Goal: Task Accomplishment & Management: Manage account settings

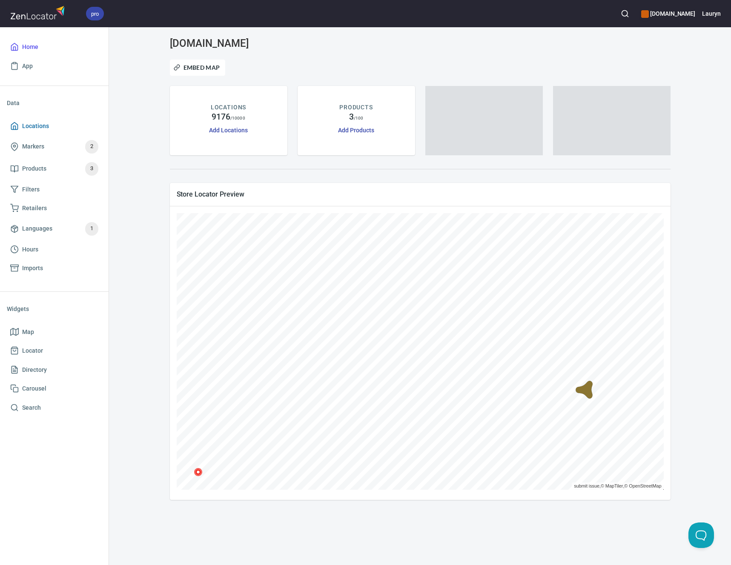
click at [57, 120] on link "Locations" at bounding box center [54, 126] width 95 height 19
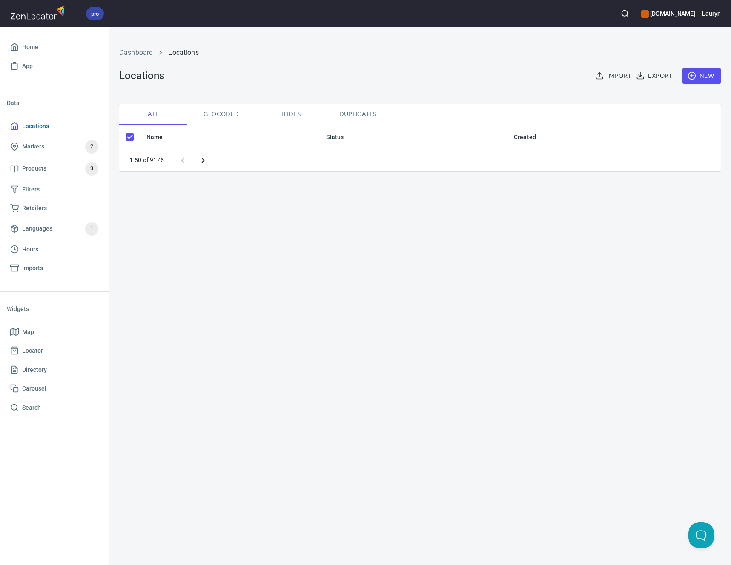
checkbox input "false"
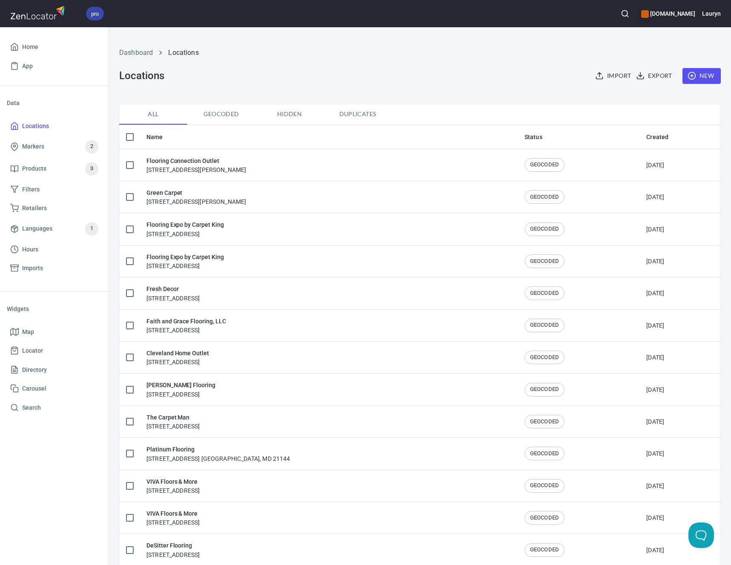
click at [621, 15] on circle "button" at bounding box center [624, 14] width 6 height 6
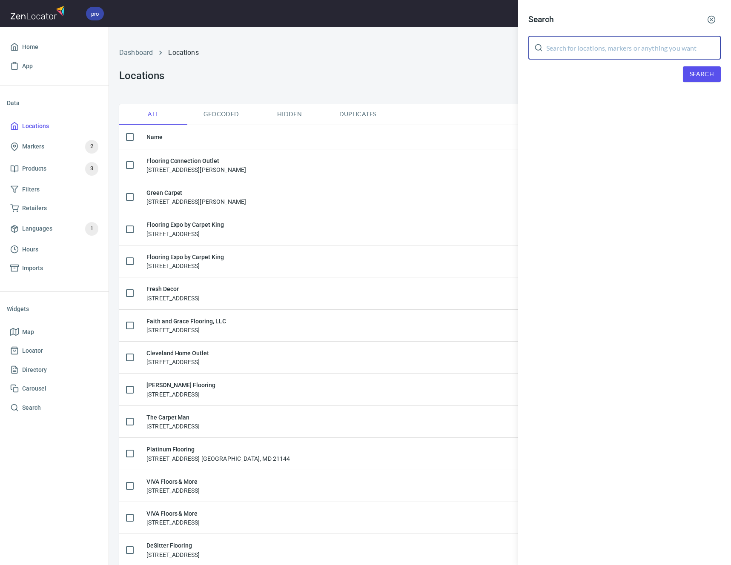
click at [609, 48] on input "text" at bounding box center [633, 48] width 175 height 24
paste input "80513"
type input "80513"
click at [690, 82] on button "Search" at bounding box center [702, 74] width 38 height 16
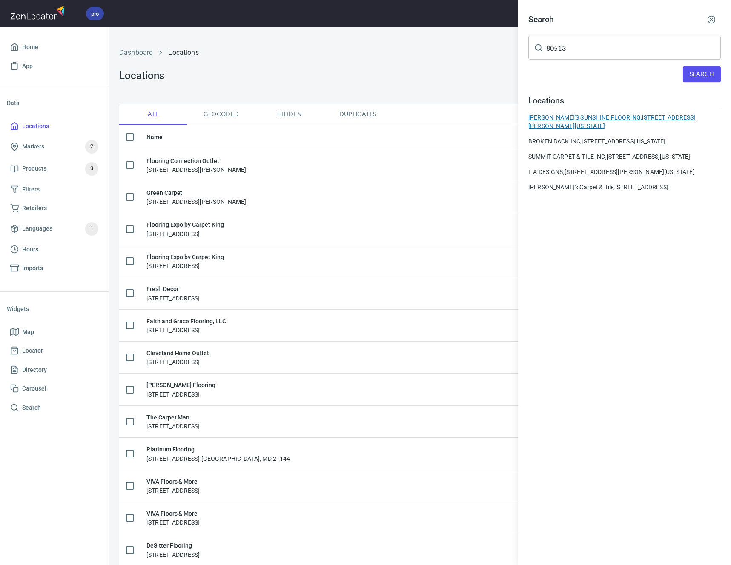
click at [576, 116] on div "CARLA'S SUNSHINE FLOORING, 372 Mountain View Dr, Berthoud, Colorado 80513, Unit…" at bounding box center [624, 121] width 192 height 17
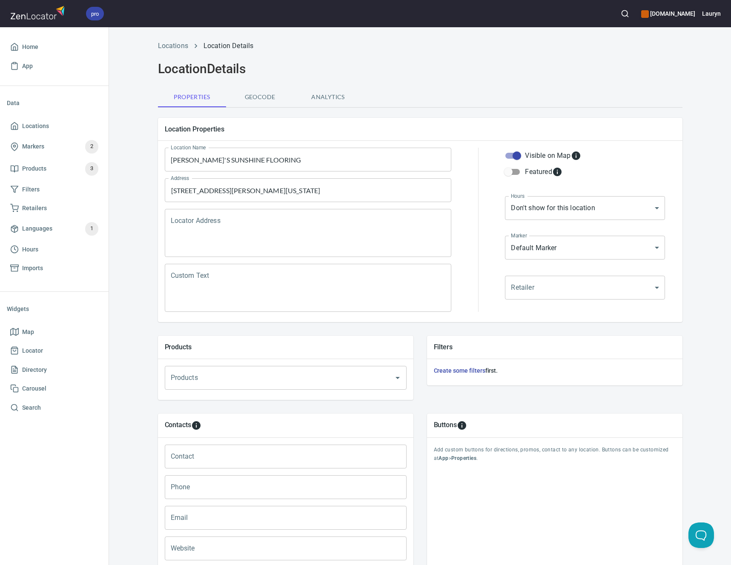
scroll to position [82, 0]
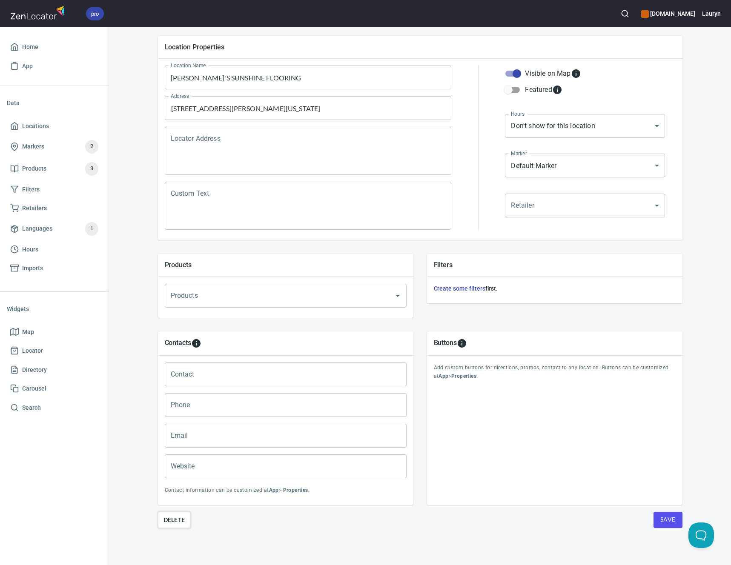
click at [166, 521] on span "Delete" at bounding box center [174, 520] width 22 height 10
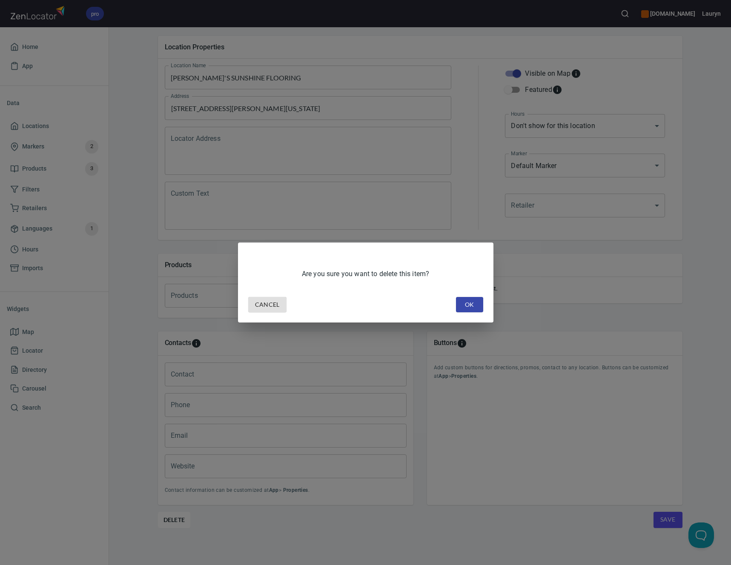
click at [465, 312] on div "Cancel OK" at bounding box center [366, 305] width 242 height 23
click at [465, 306] on span "OK" at bounding box center [470, 305] width 14 height 11
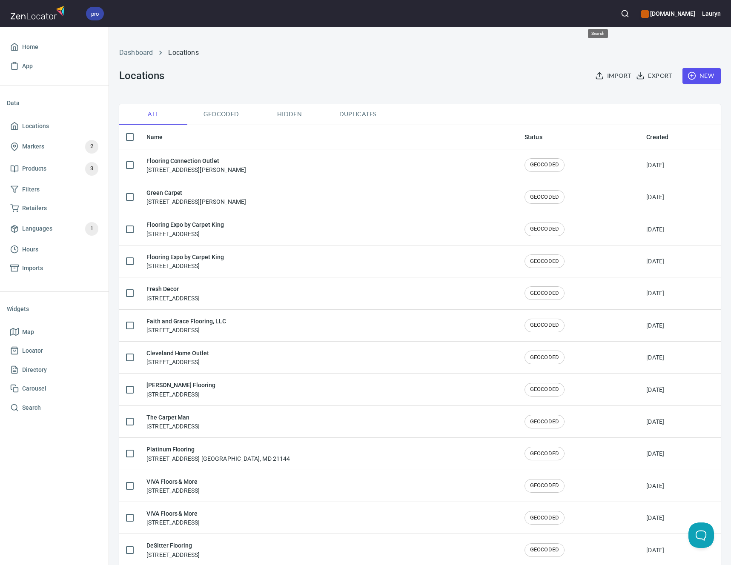
click at [621, 11] on icon "button" at bounding box center [625, 13] width 9 height 9
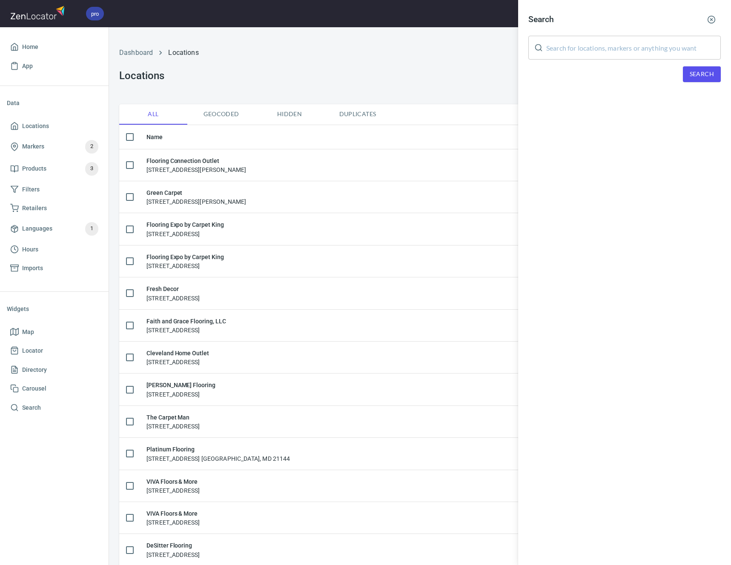
click at [604, 37] on input "text" at bounding box center [633, 48] width 175 height 24
paste input "80513"
type input "80513"
click at [701, 72] on span "Search" at bounding box center [702, 74] width 24 height 11
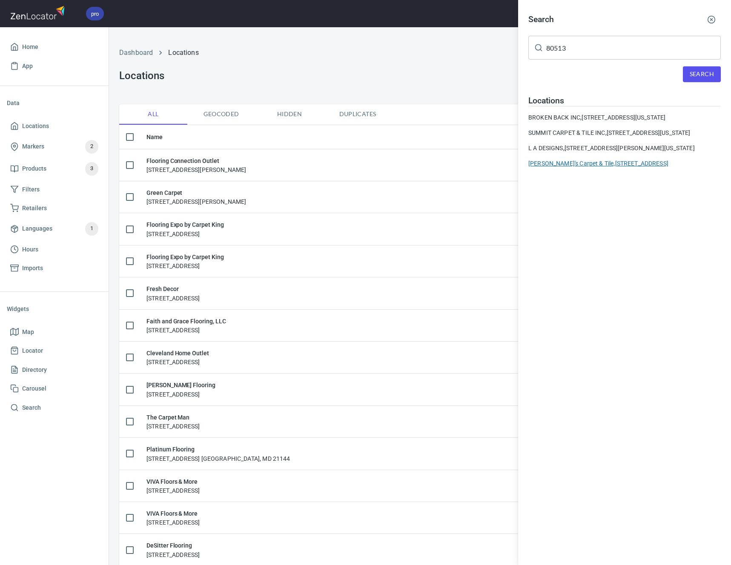
click at [584, 168] on div "Suzanne's Carpet & Tile, 372 Mountain View Rd Unit 7 Berthoud, CO 80513" at bounding box center [624, 163] width 192 height 9
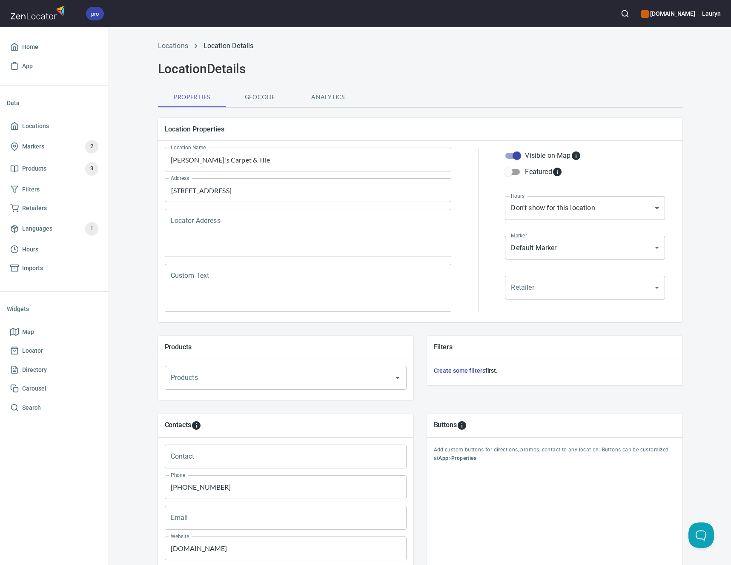
scroll to position [82, 0]
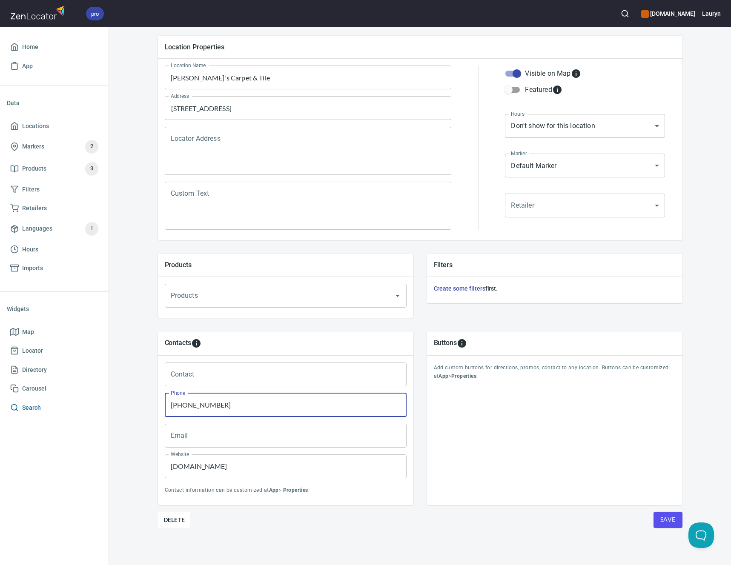
paste input "(970)"
drag, startPoint x: 194, startPoint y: 409, endPoint x: 91, endPoint y: 409, distance: 103.4
click at [91, 409] on div "pro www.engineeredfloors.com Lauryn Home App Data Locations Markers 2 Products …" at bounding box center [365, 282] width 731 height 565
type input "(970) 532-0620"
click at [420, 503] on div "Buttons Add custom buttons for directions, promos, contact to any location. But…" at bounding box center [554, 418] width 269 height 187
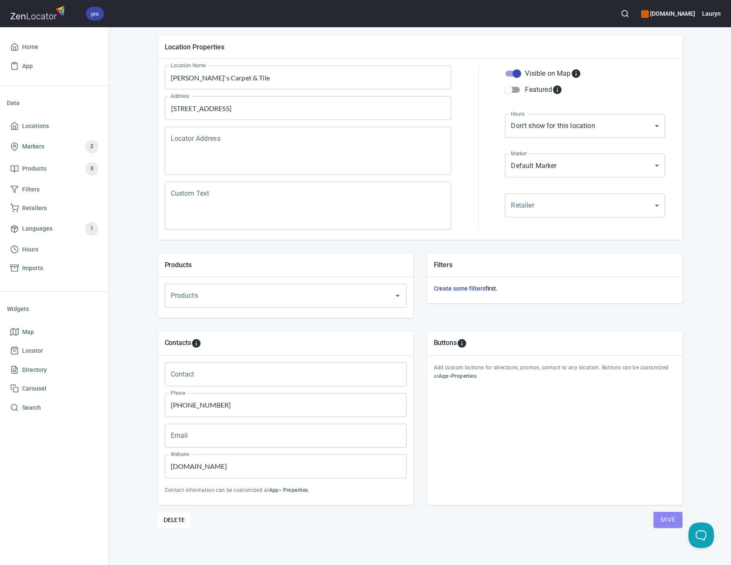
click at [669, 521] on span "Save" at bounding box center [667, 520] width 15 height 11
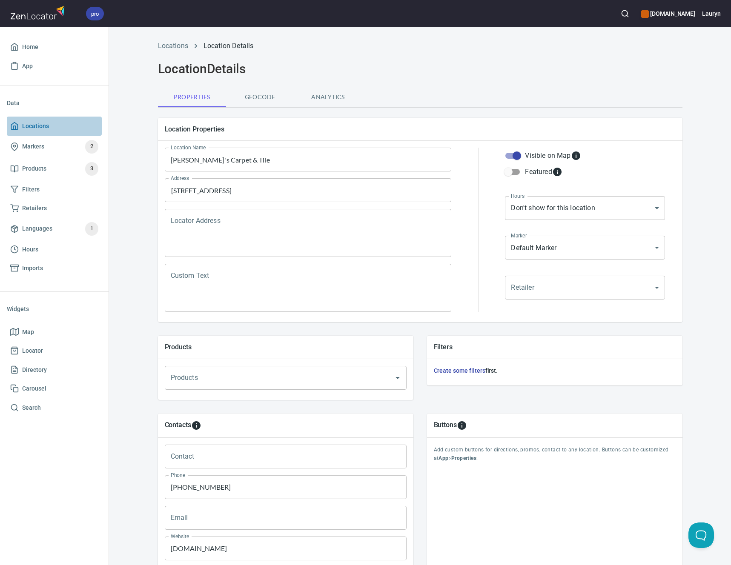
click at [43, 120] on link "Locations" at bounding box center [54, 126] width 95 height 19
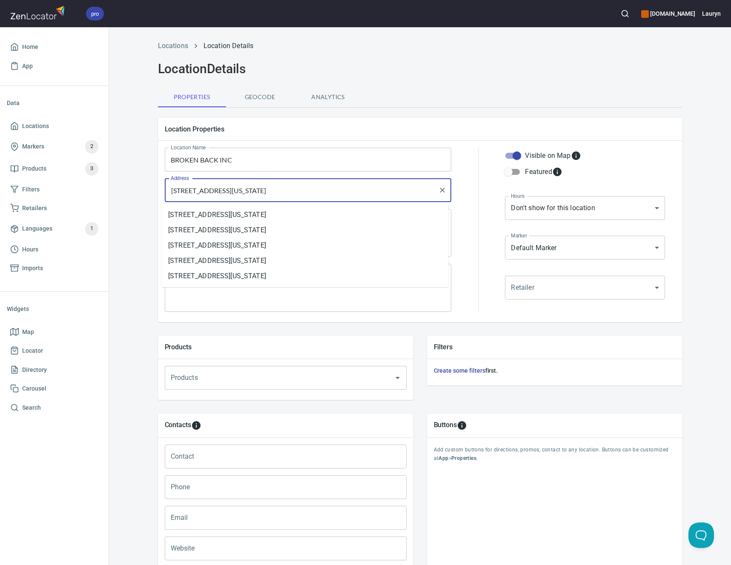
drag, startPoint x: 363, startPoint y: 193, endPoint x: 106, endPoint y: 192, distance: 257.1
click at [106, 192] on div "pro [DOMAIN_NAME] Lauryn Home App Data Locations Markers 2 Products 3 Filters R…" at bounding box center [365, 282] width 731 height 565
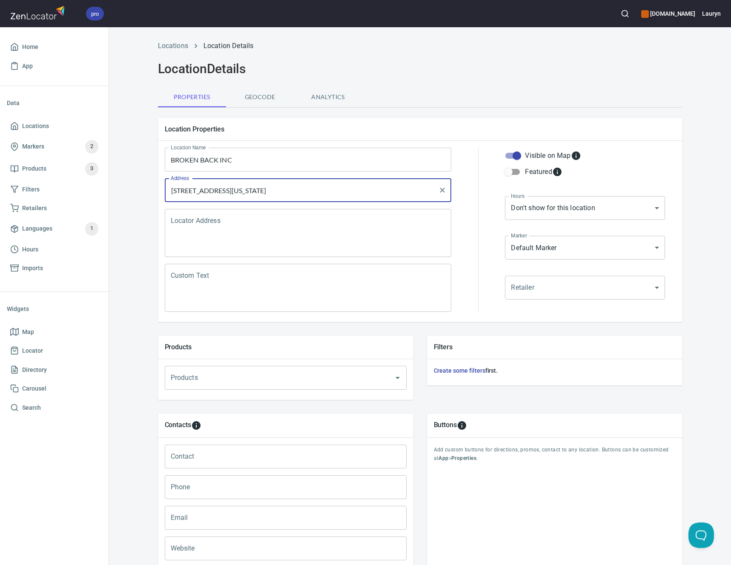
paste input "Berthoud Floor Covering & Carpet Cleaning"
type input "[STREET_ADDRESS][US_STATE]"
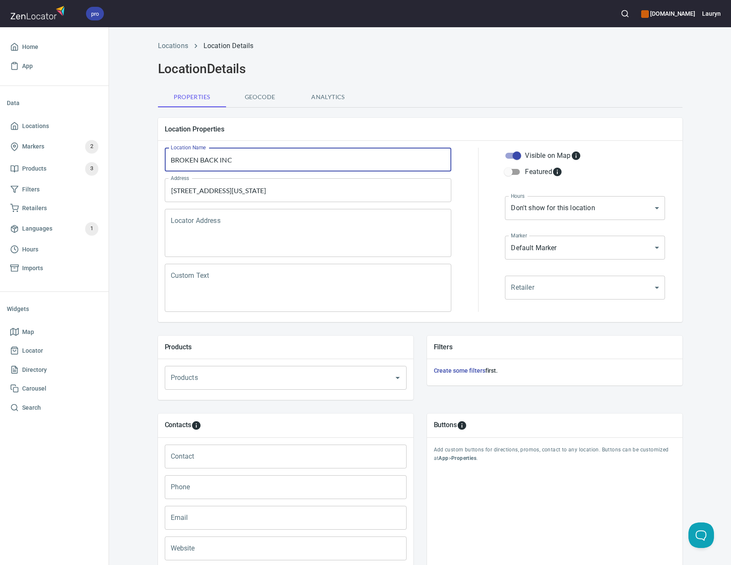
drag, startPoint x: 251, startPoint y: 162, endPoint x: 138, endPoint y: 159, distance: 112.4
click at [138, 159] on div "Locations Location Details Location Details Properties Geocode Analytics Locati…" at bounding box center [420, 342] width 622 height 612
paste input "erthoud Floor Covering & Carpet Cleaning"
type input "Berthoud Floor Covering & Carpet Cleaning"
click at [371, 194] on input "[STREET_ADDRESS][US_STATE]" at bounding box center [302, 190] width 266 height 16
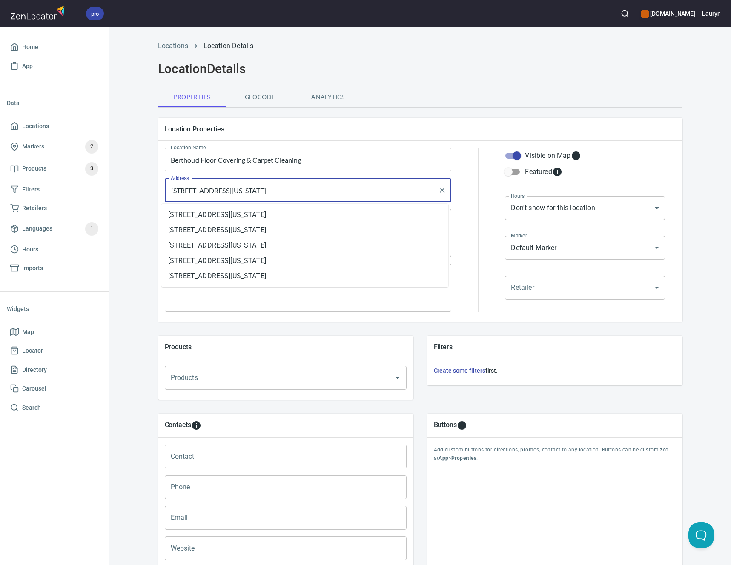
click at [371, 194] on input "705 Mountain Ave, Berthoud, Colorado 80513, United States" at bounding box center [302, 190] width 266 height 16
paste input "O 80513"
type input "705 Mountain Ave, Berthoud, CO 80513"
click at [448, 98] on div "Properties Geocode Analytics" at bounding box center [420, 97] width 524 height 20
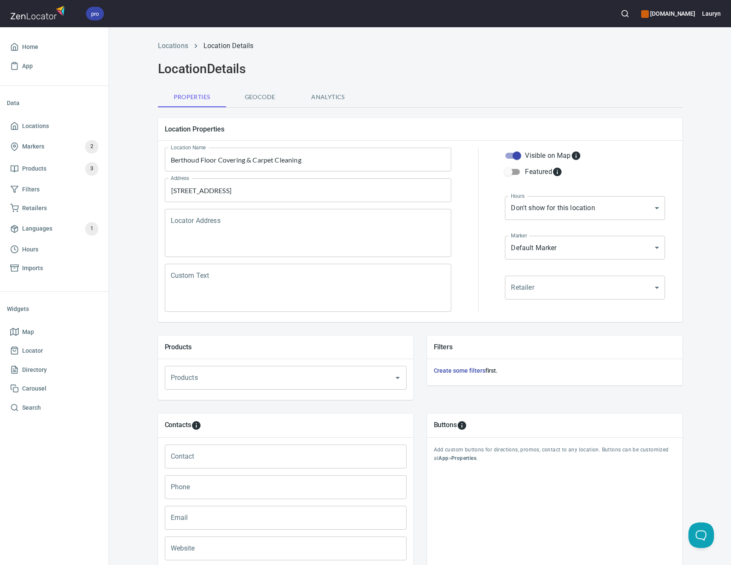
scroll to position [82, 0]
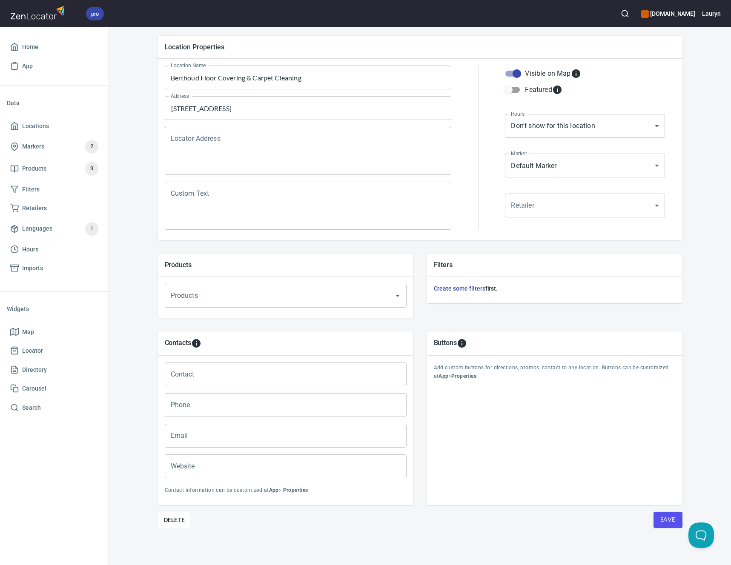
click at [280, 410] on input "Phone" at bounding box center [286, 405] width 242 height 24
paste input "(970) 532-7566"
type input "(970) 532-7566"
click at [295, 463] on input "Website" at bounding box center [286, 467] width 242 height 24
paste input "http://www.berthoudfloorcovering.com/"
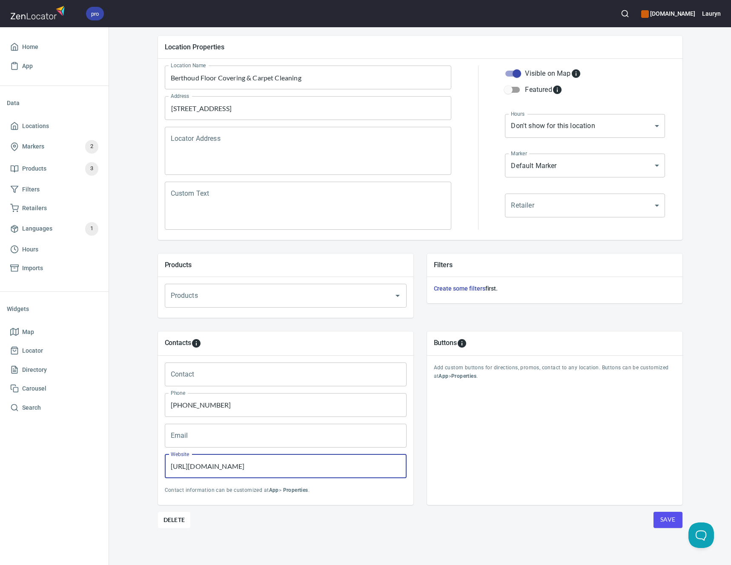
type input "http://www.berthoudfloorcovering.com/"
click at [511, 518] on form "Location Properties Location Name Berthoud Floor Covering & Carpet Cleaning Loc…" at bounding box center [420, 278] width 524 height 499
click at [665, 518] on span "Save" at bounding box center [667, 520] width 15 height 11
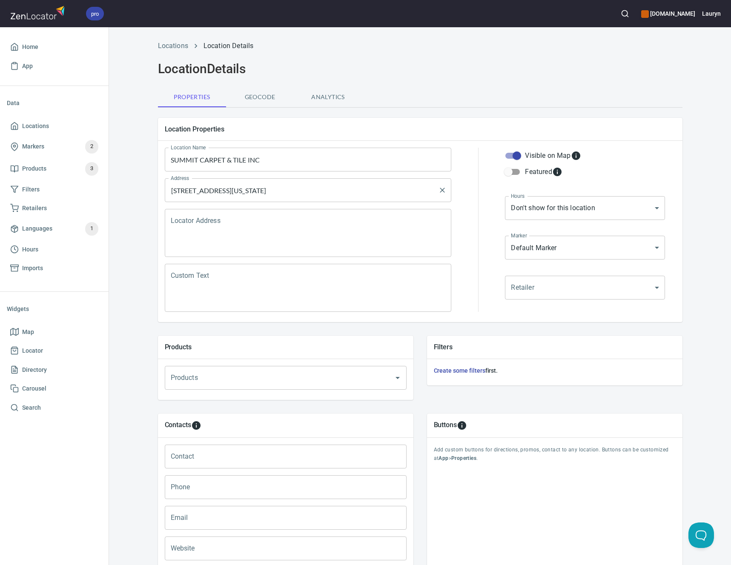
click at [361, 195] on input "549 Wagon Bend Rd, Berthoud, Colorado 80513, United States" at bounding box center [302, 190] width 266 height 16
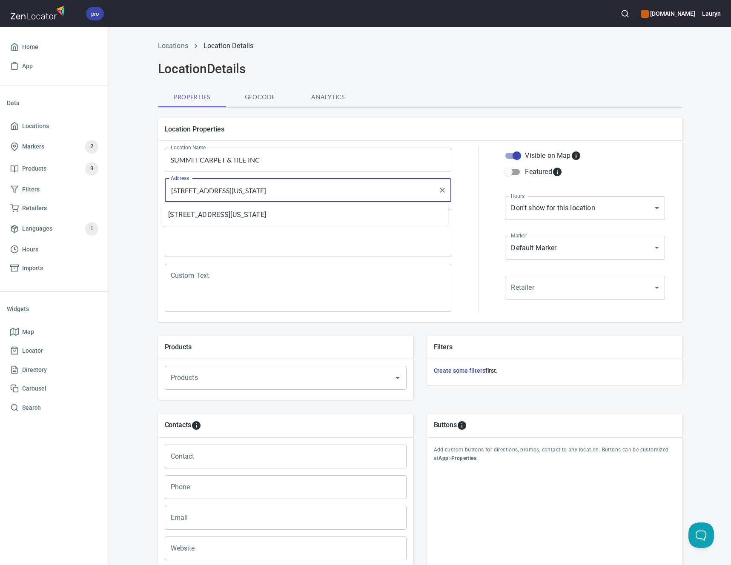
click at [361, 195] on input "549 Wagon Bend Rd, Berthoud, Colorado 80513, United States" at bounding box center [302, 190] width 266 height 16
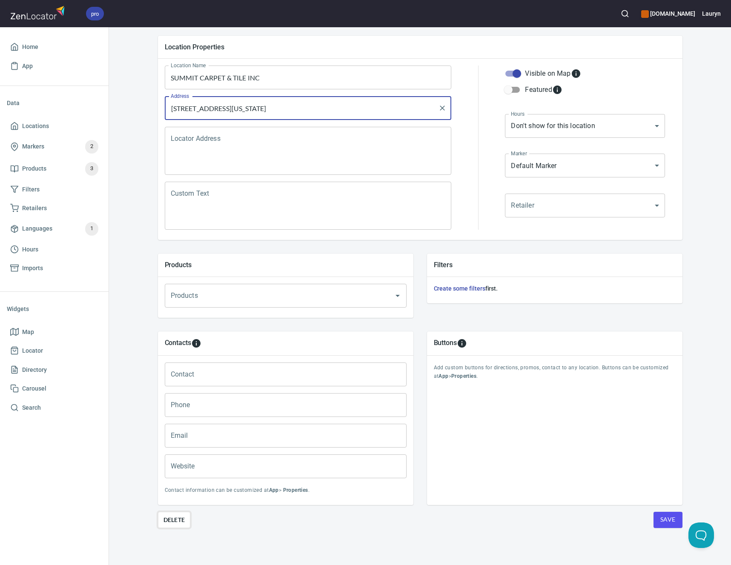
click at [176, 515] on span "Delete" at bounding box center [174, 520] width 22 height 10
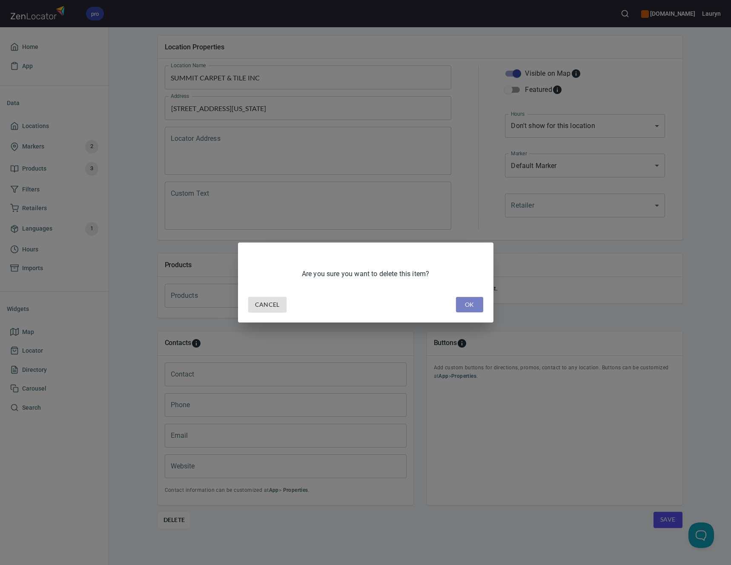
click at [469, 308] on span "OK" at bounding box center [470, 305] width 14 height 11
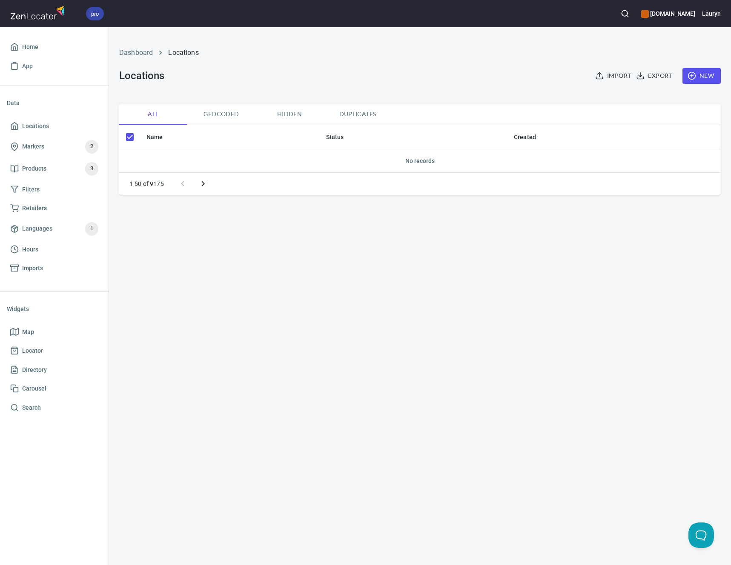
checkbox input "false"
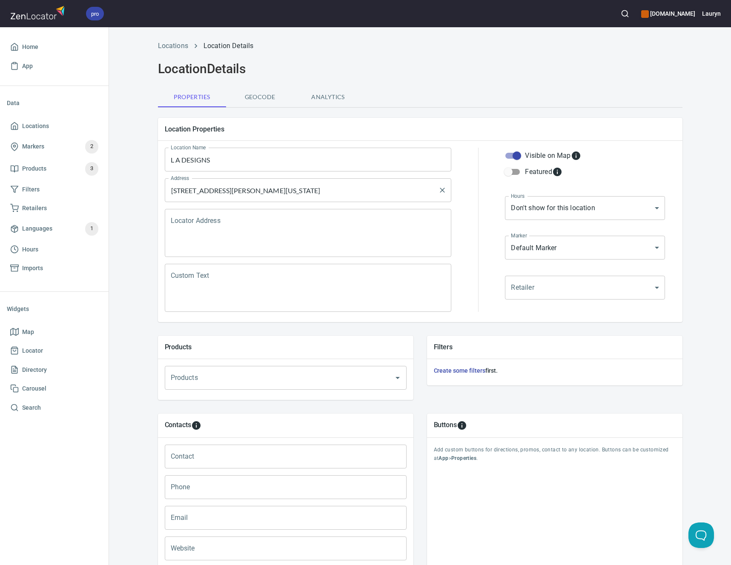
click at [369, 187] on input "4508 Estate Dr, Berthoud, Colorado 80513, United States" at bounding box center [302, 190] width 266 height 16
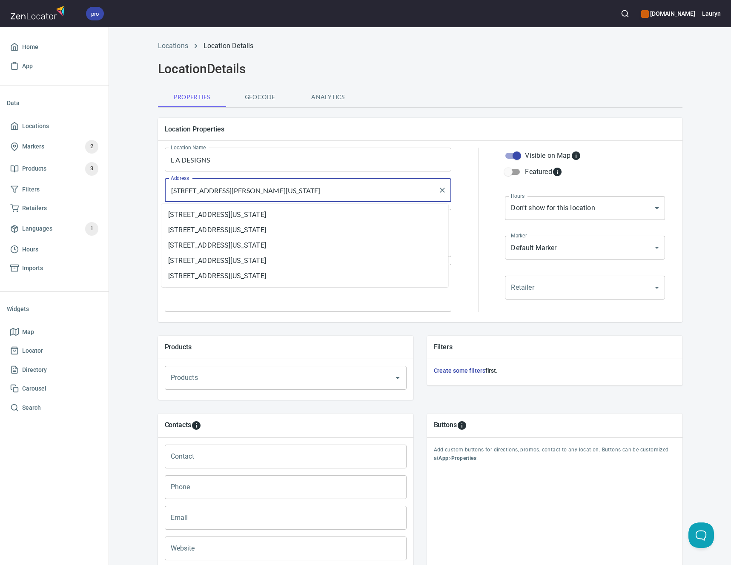
click at [369, 187] on input "4508 Estate Dr, Berthoud, Colorado 80513, United States" at bounding box center [302, 190] width 266 height 16
click at [371, 194] on input "4508 Estate Dr, Berthoud, Colorado 80513, United States" at bounding box center [302, 190] width 266 height 16
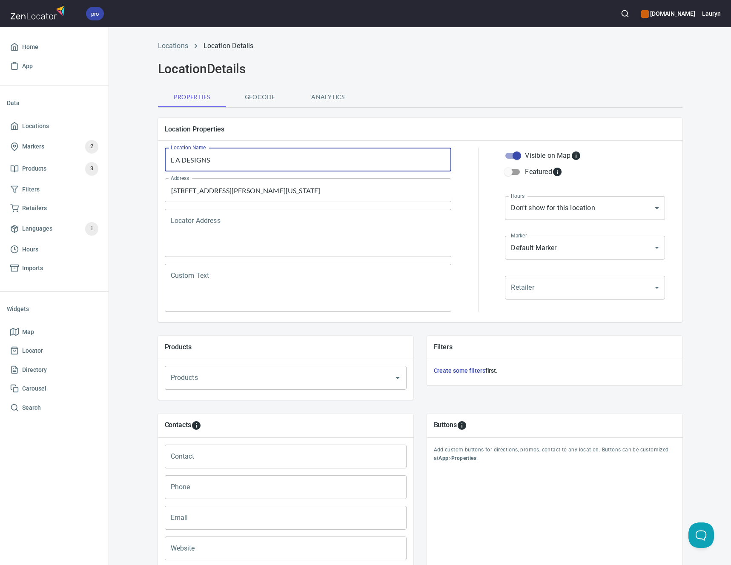
click at [352, 155] on input "L A DESIGNS" at bounding box center [308, 160] width 287 height 24
paste input "L A Designs Carpet & Tile"
drag, startPoint x: 349, startPoint y: 157, endPoint x: 142, endPoint y: 157, distance: 207.7
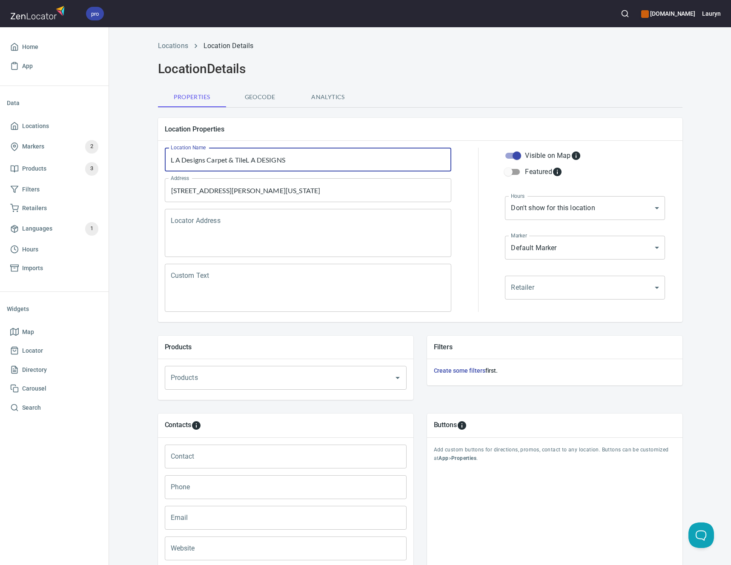
click at [142, 157] on div "Locations Location Details Location Details Properties Geocode Analytics Locati…" at bounding box center [420, 342] width 622 height 612
paste input "text"
type input "L A Designs Carpet & Tile"
click at [237, 192] on input "4508 Estate Dr, Berthoud, Colorado 80513, United States" at bounding box center [302, 190] width 266 height 16
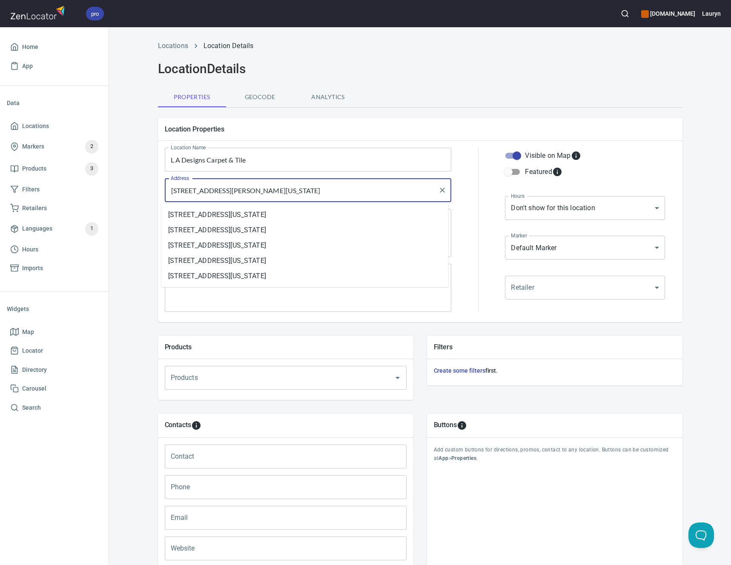
click at [237, 192] on input "4508 Estate Dr, Berthoud, Colorado 80513, United States" at bounding box center [302, 190] width 266 height 16
paste input "O 80513"
type input "4508 Estate Dr, Berthoud, CO 80513"
click at [435, 124] on div "Location Properties" at bounding box center [420, 129] width 524 height 23
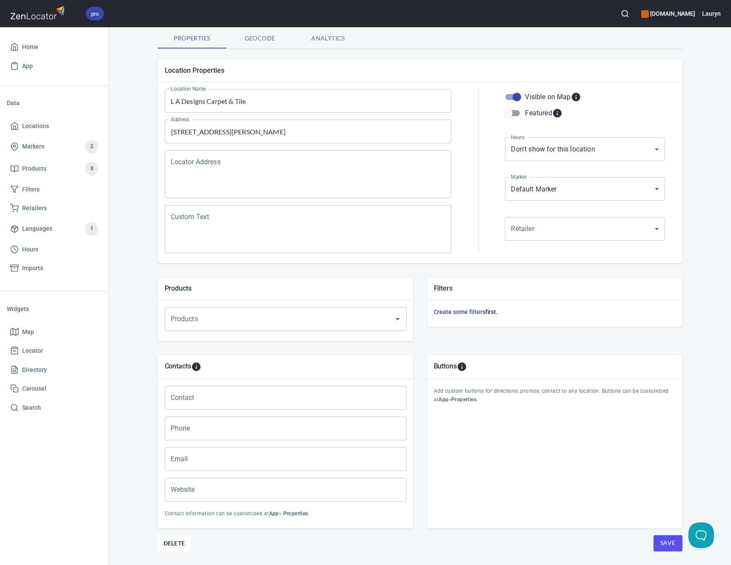
scroll to position [82, 0]
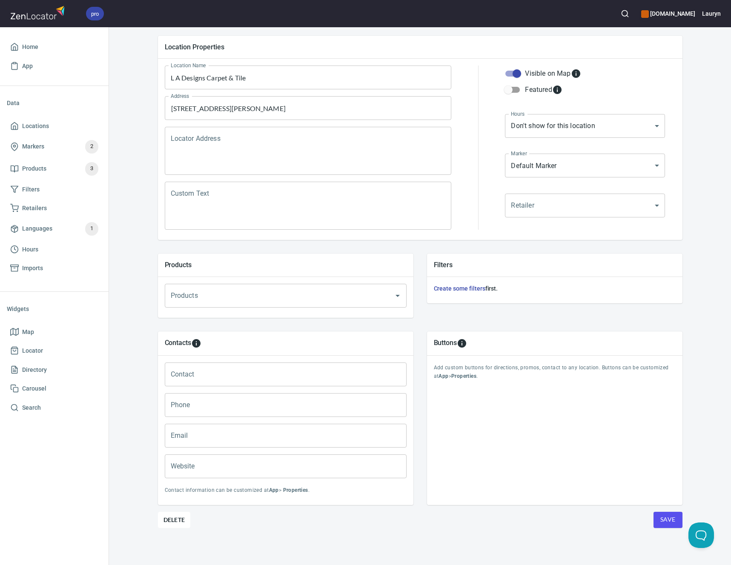
click at [257, 416] on input "Phone" at bounding box center [286, 405] width 242 height 24
paste input "(970) 690-6263"
type input "(970) 690-6263"
click at [442, 452] on div "Buttons Add custom buttons for directions, promos, contact to any location. But…" at bounding box center [554, 419] width 255 height 174
click at [301, 475] on input "Website" at bounding box center [286, 467] width 242 height 24
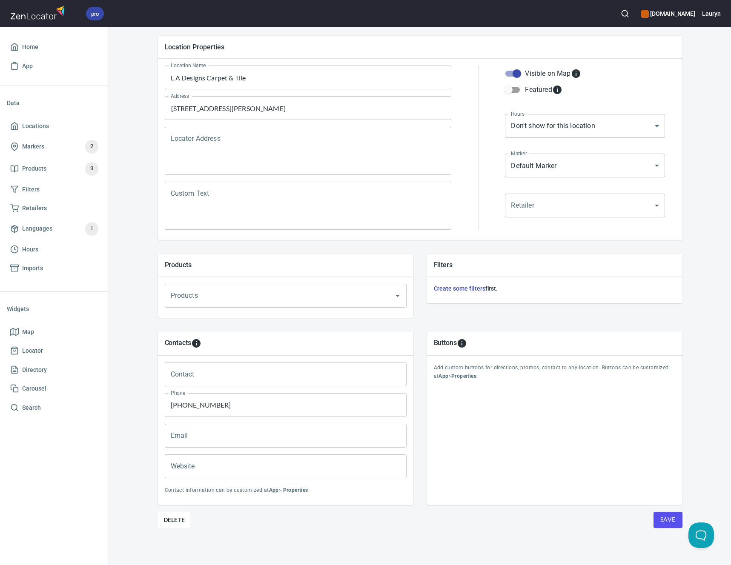
paste input "https://lainekinney.wixsite.com/ladesigns"
type input "https://lainekinney.wixsite.com/ladesigns"
click at [477, 504] on div "Buttons Add custom buttons for directions, promos, contact to any location. But…" at bounding box center [554, 419] width 255 height 174
click at [662, 525] on button "Save" at bounding box center [667, 520] width 29 height 16
click at [61, 137] on link "Markers 2" at bounding box center [54, 147] width 95 height 22
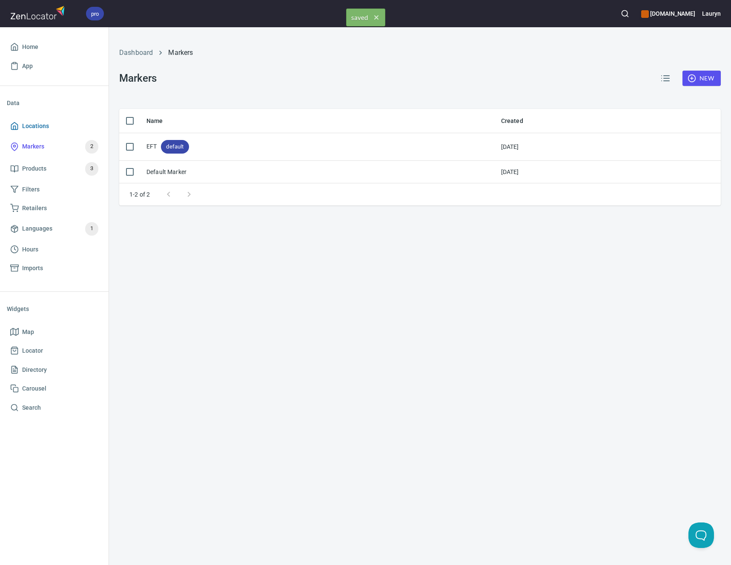
click at [57, 126] on span "Locations" at bounding box center [54, 126] width 88 height 11
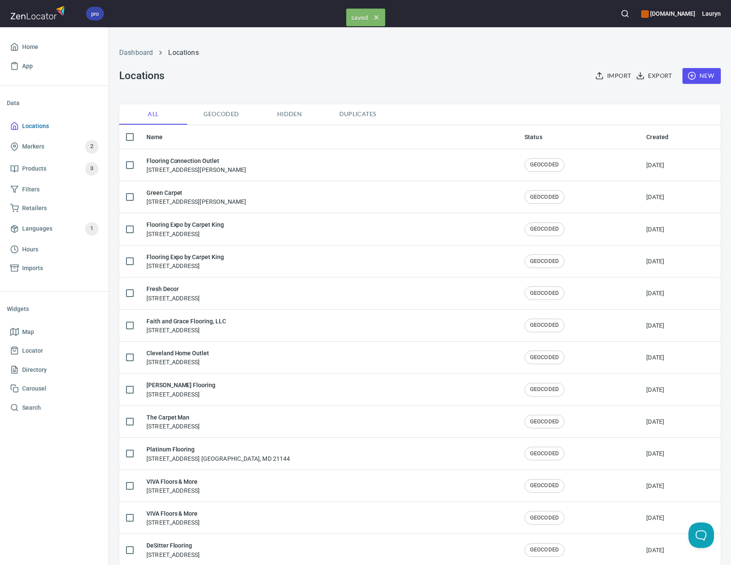
checkbox input "false"
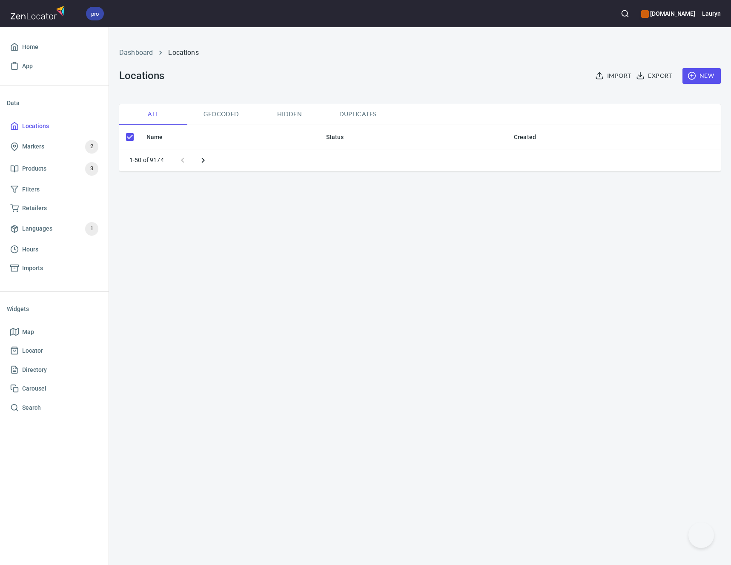
checkbox input "false"
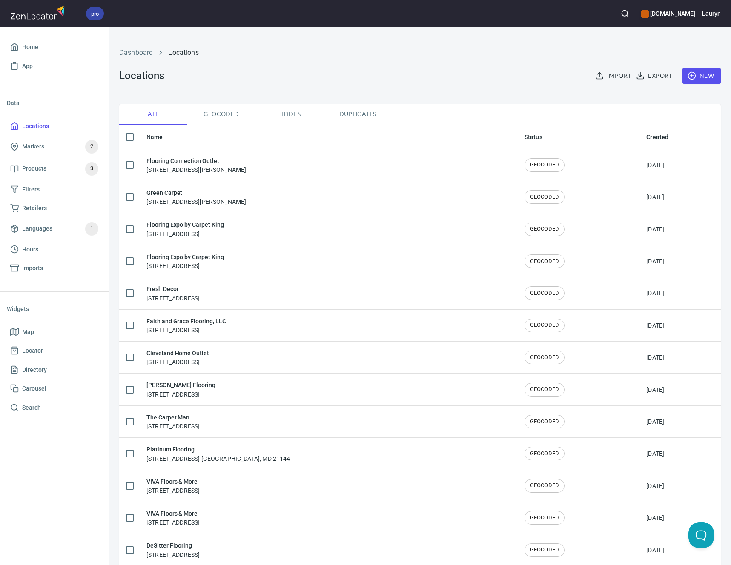
click at [313, 53] on ol "Dashboard Locations" at bounding box center [419, 53] width 601 height 10
click at [621, 17] on icon "button" at bounding box center [625, 13] width 9 height 9
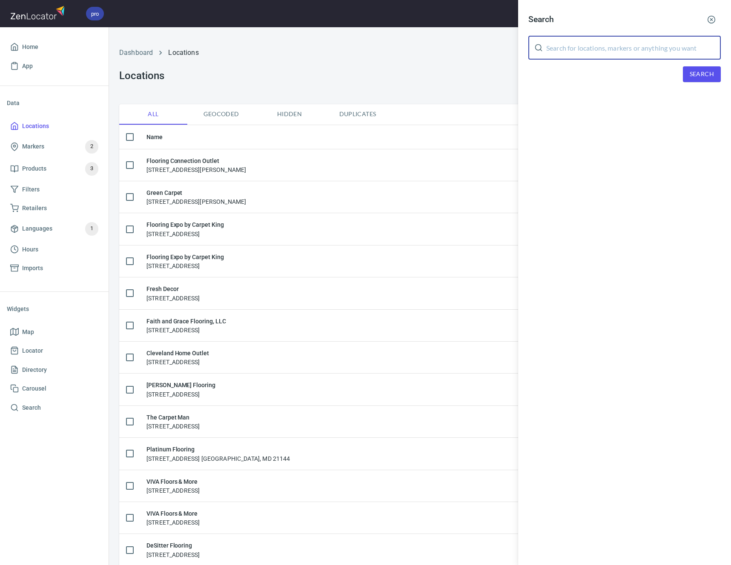
click at [577, 51] on input "text" at bounding box center [633, 48] width 175 height 24
paste input "43968"
type input "43968"
click at [688, 80] on button "Search" at bounding box center [702, 74] width 38 height 16
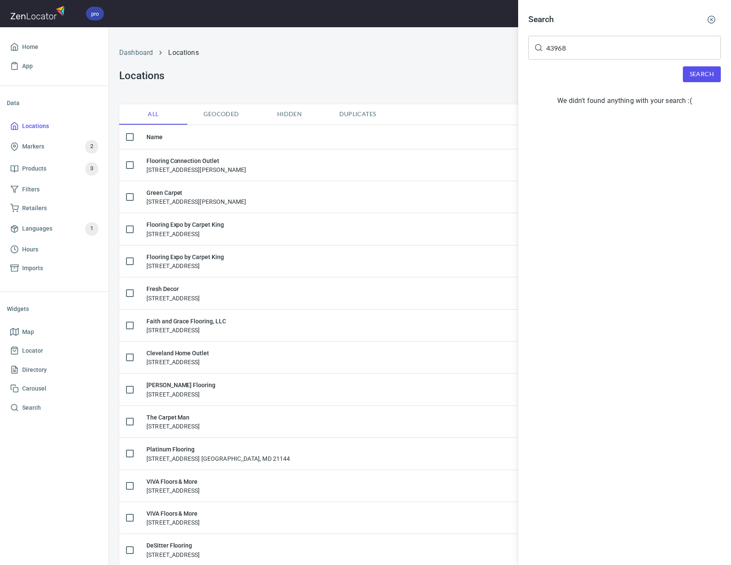
click at [711, 22] on icon "button" at bounding box center [711, 19] width 9 height 9
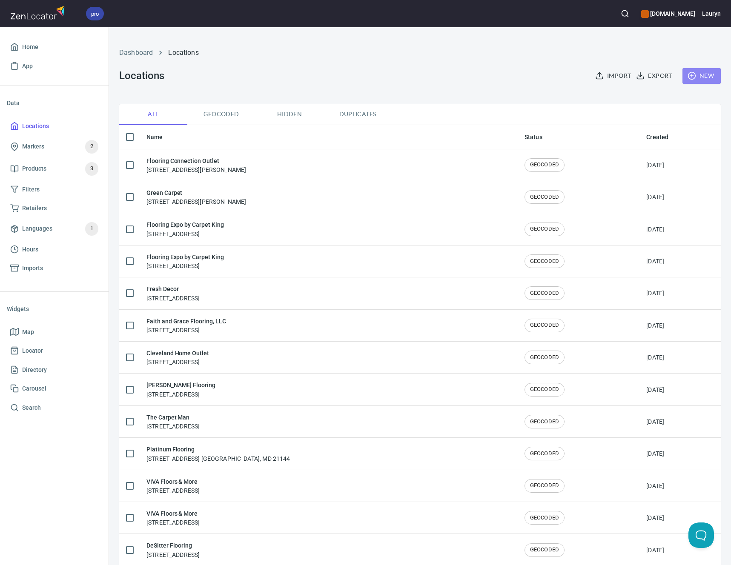
click at [698, 70] on button "New" at bounding box center [701, 76] width 38 height 16
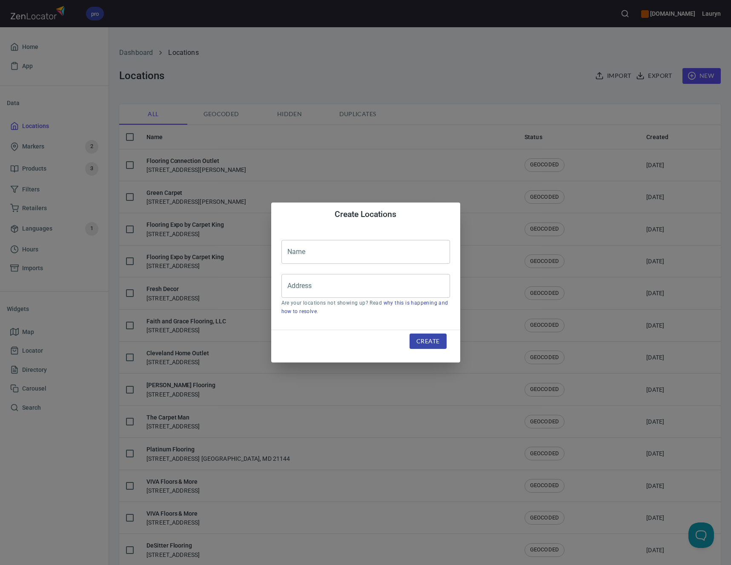
click at [378, 244] on input "text" at bounding box center [365, 252] width 169 height 24
paste input "Floors By [PERSON_NAME]"
type input "Floors By [PERSON_NAME]"
click at [378, 286] on input "Address" at bounding box center [359, 286] width 148 height 16
paste input "[STREET_ADDRESS][PERSON_NAME]"
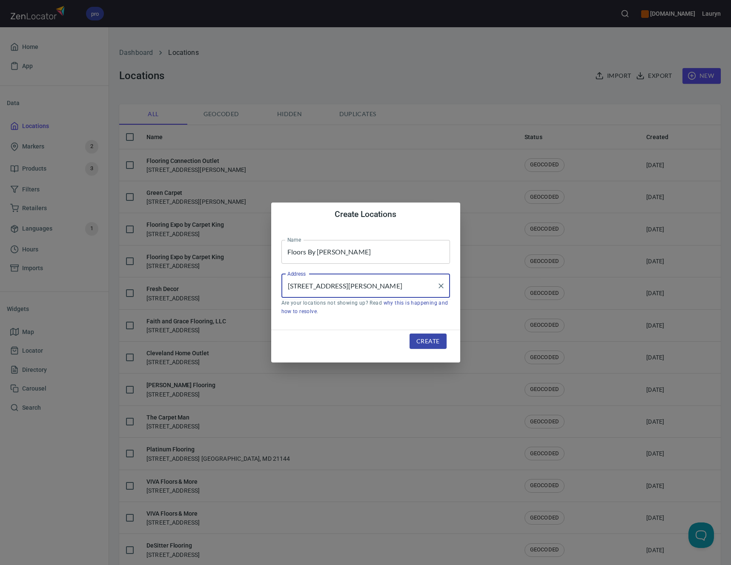
type input "[STREET_ADDRESS][PERSON_NAME]"
click at [431, 335] on button "Create" at bounding box center [427, 342] width 37 height 16
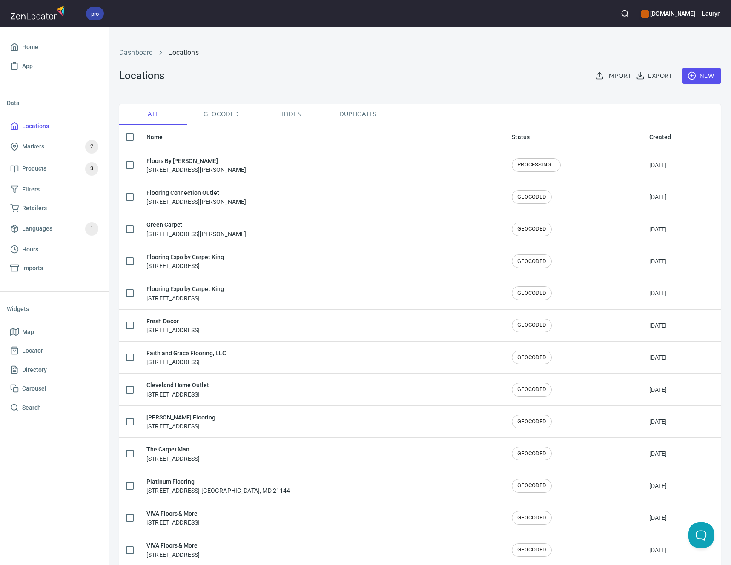
click at [379, 143] on th "Name" at bounding box center [322, 137] width 365 height 24
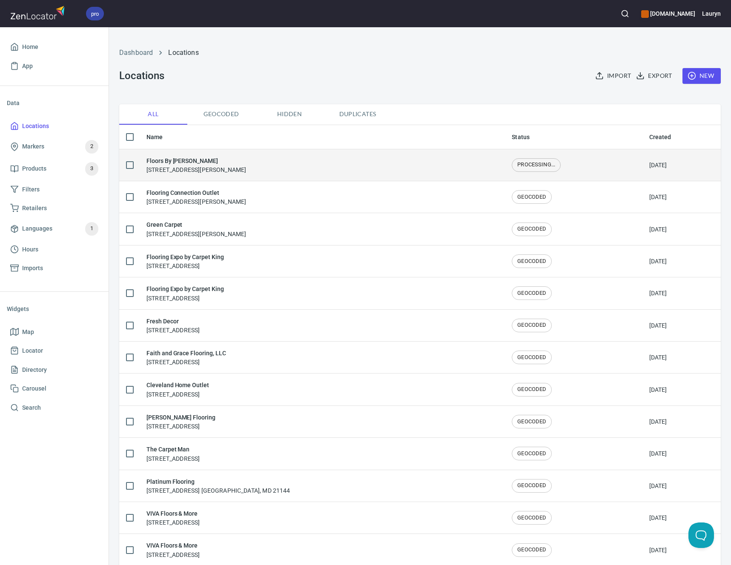
click at [372, 166] on div "Floors By George 241 Wells Ave, Wellsville, OH 43968" at bounding box center [322, 165] width 352 height 18
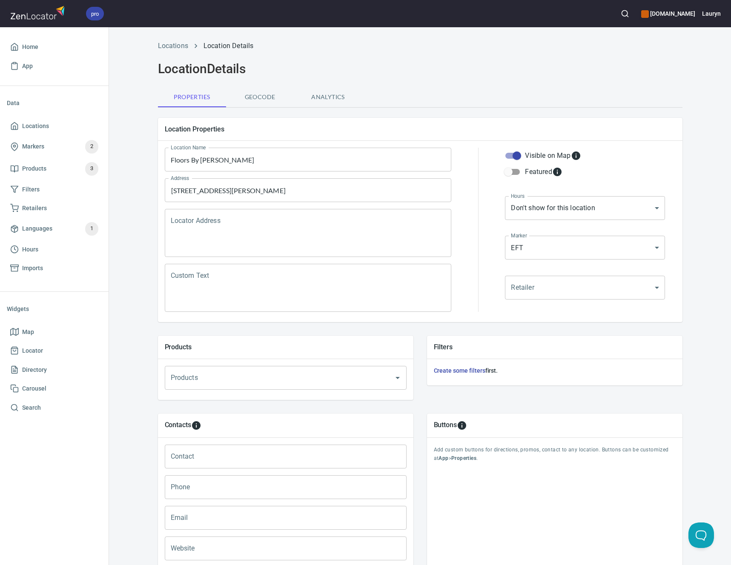
click at [198, 489] on input "Phone" at bounding box center [286, 487] width 242 height 24
paste input "(330) 532-9426"
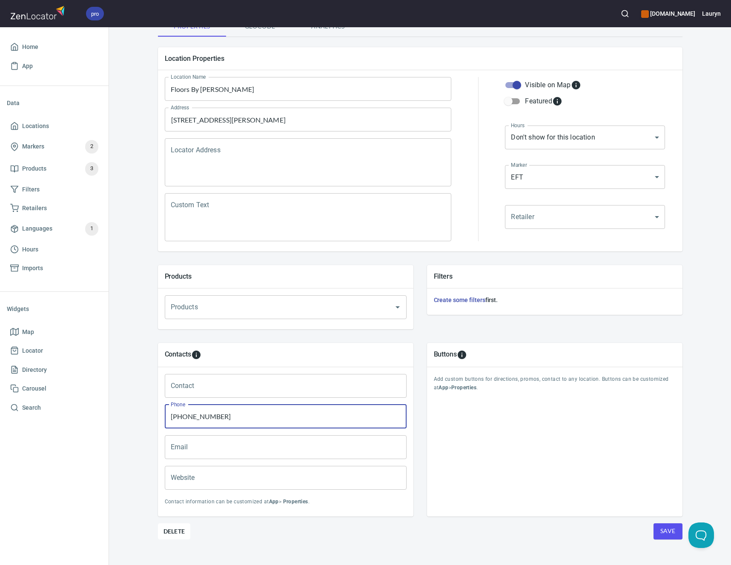
scroll to position [82, 0]
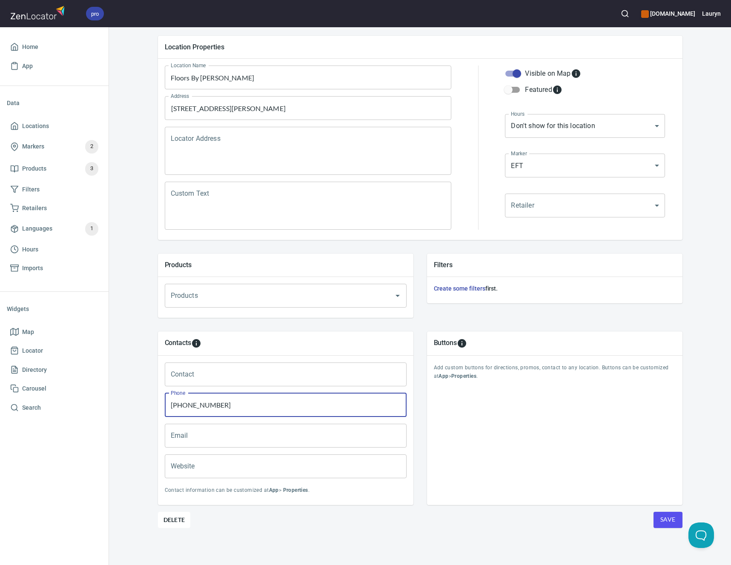
type input "(330) 532-9426"
click at [578, 516] on div "Contacts Contact Contact Phone (330) 532-9426 Phone Email Email Website Website…" at bounding box center [420, 418] width 552 height 201
click at [688, 510] on div "Contacts Contact Contact Phone (330) 532-9426 Phone Email Email Website Website…" at bounding box center [420, 418] width 552 height 201
click at [660, 520] on span "Save" at bounding box center [667, 520] width 15 height 11
click at [660, 521] on span "Save" at bounding box center [667, 520] width 15 height 11
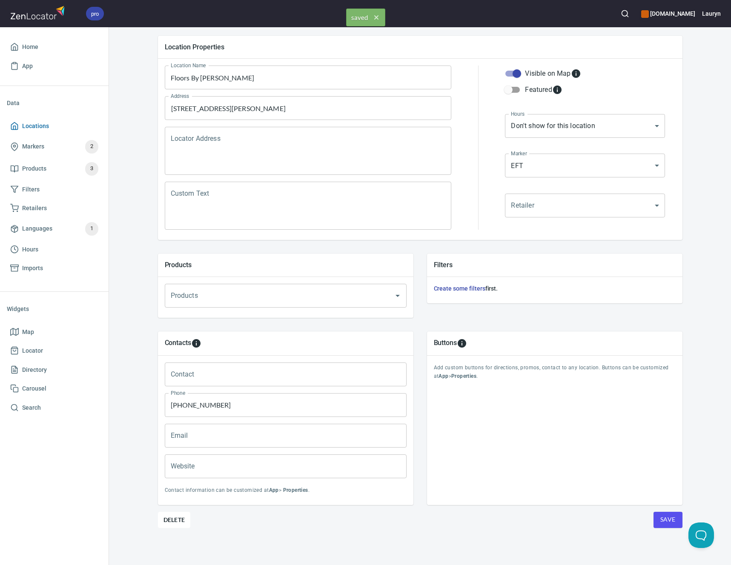
click at [60, 123] on span "Locations" at bounding box center [54, 126] width 88 height 11
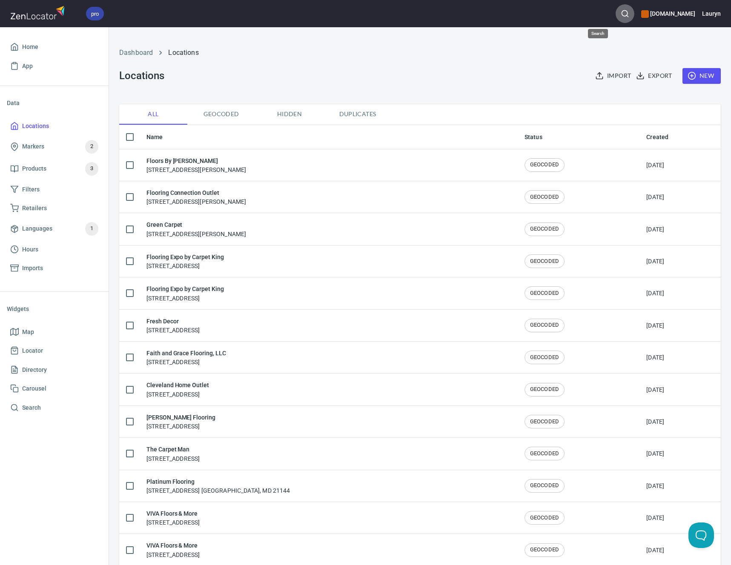
click at [615, 9] on button "button" at bounding box center [624, 13] width 19 height 19
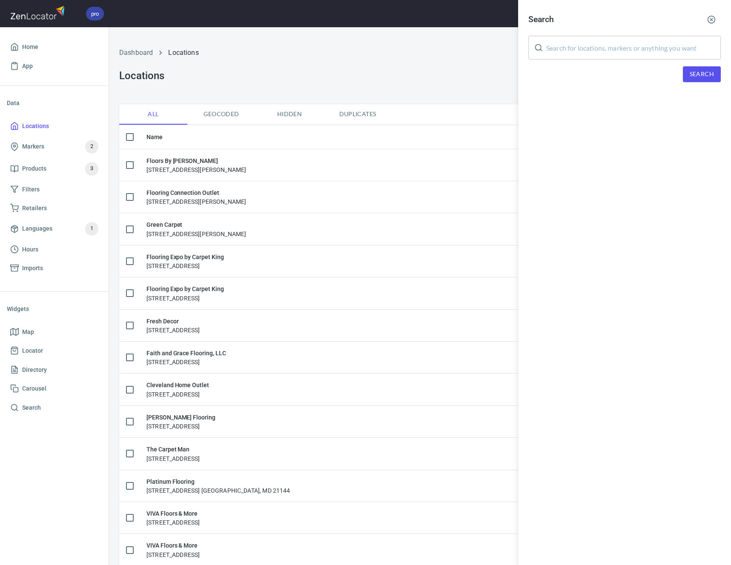
click at [615, 57] on input "text" at bounding box center [633, 48] width 175 height 24
paste input "52501"
type input "52501"
click at [715, 71] on button "Search" at bounding box center [702, 74] width 38 height 16
click at [424, 49] on div at bounding box center [365, 282] width 731 height 565
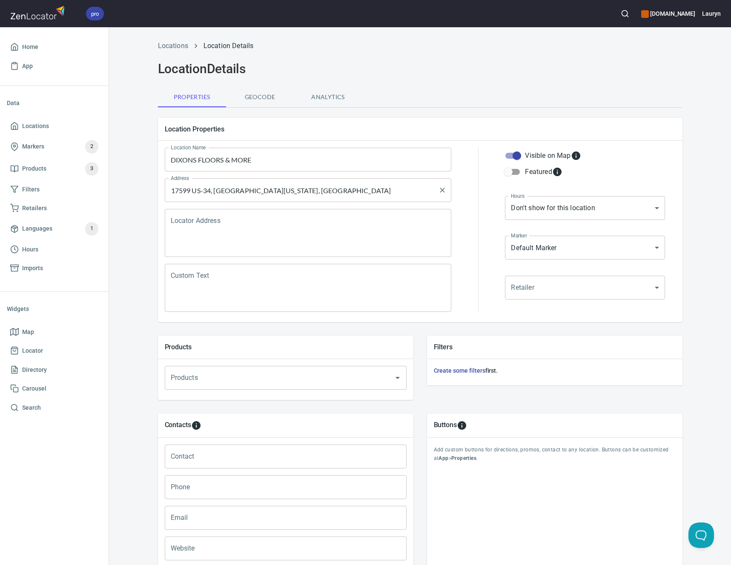
click at [335, 196] on input "17599 US-34, [GEOGRAPHIC_DATA][US_STATE], [GEOGRAPHIC_DATA]" at bounding box center [302, 190] width 266 height 16
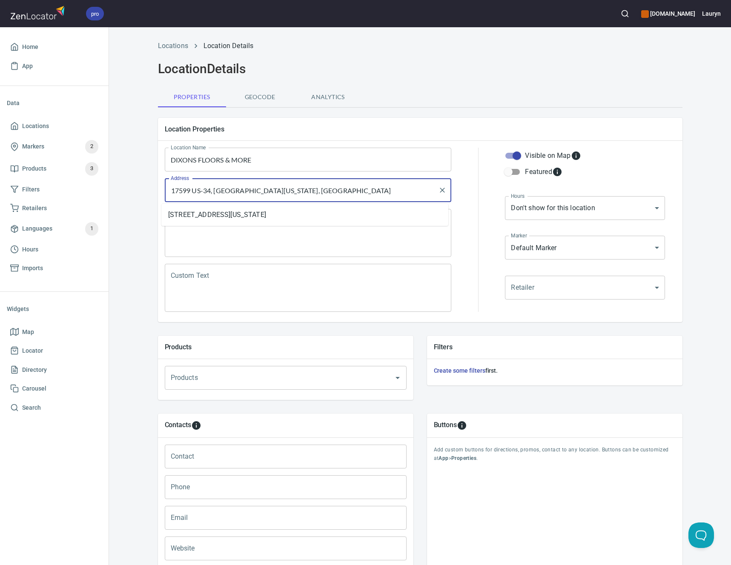
click at [335, 196] on input "17599 US-34, [GEOGRAPHIC_DATA][US_STATE], [GEOGRAPHIC_DATA]" at bounding box center [302, 190] width 266 height 16
click at [298, 160] on input "DIXONS FLOORS & MORE" at bounding box center [308, 160] width 287 height 24
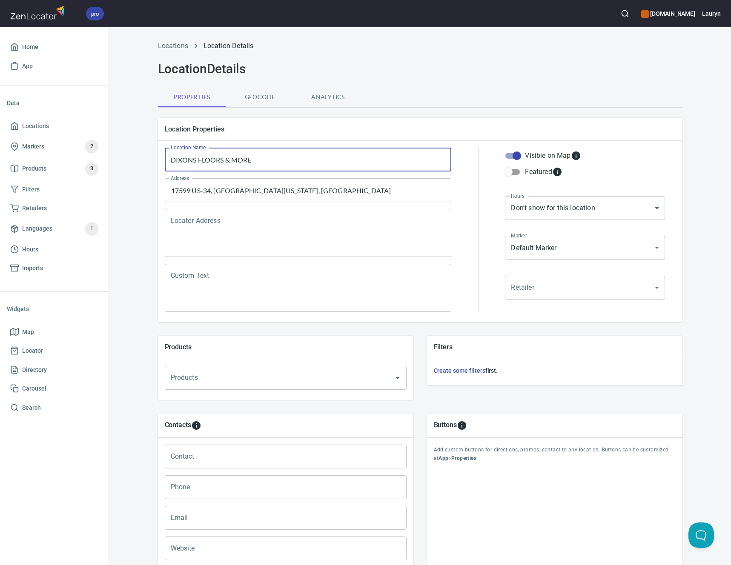
click at [298, 160] on input "DIXONS FLOORS & MORE" at bounding box center [308, 160] width 287 height 24
paste input "[PERSON_NAME] Floors & More"
drag, startPoint x: 331, startPoint y: 160, endPoint x: 110, endPoint y: 156, distance: 220.9
click at [110, 156] on div "Locations Location Details Location Details Properties Geocode Analytics Locati…" at bounding box center [420, 342] width 622 height 612
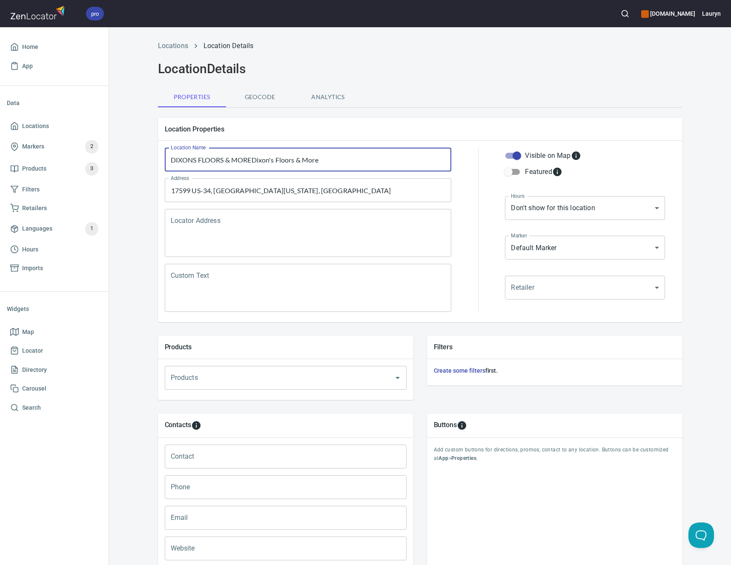
paste input "text"
type input "[PERSON_NAME] Floors & More"
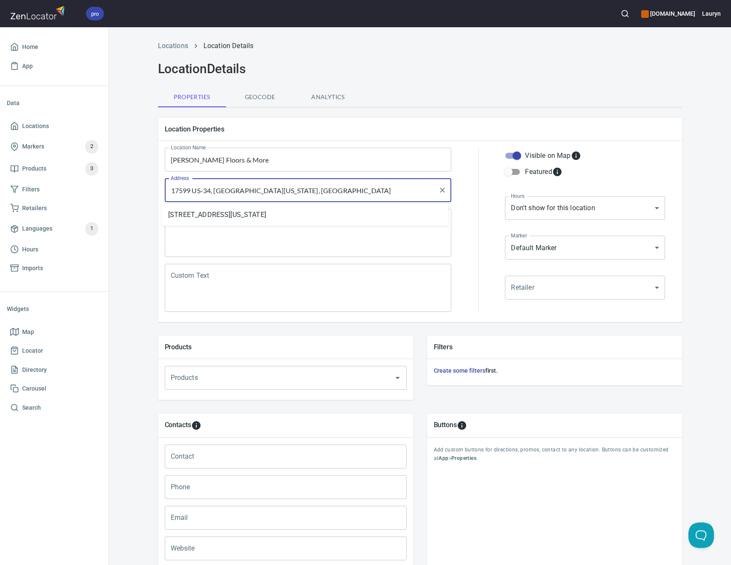
drag, startPoint x: 339, startPoint y: 189, endPoint x: 120, endPoint y: 189, distance: 218.3
click at [120, 189] on div "Locations Location Details Location Details Properties Geocode Analytics Locati…" at bounding box center [420, 342] width 622 height 612
paste input "A 52501"
type input "[STREET_ADDRESS]"
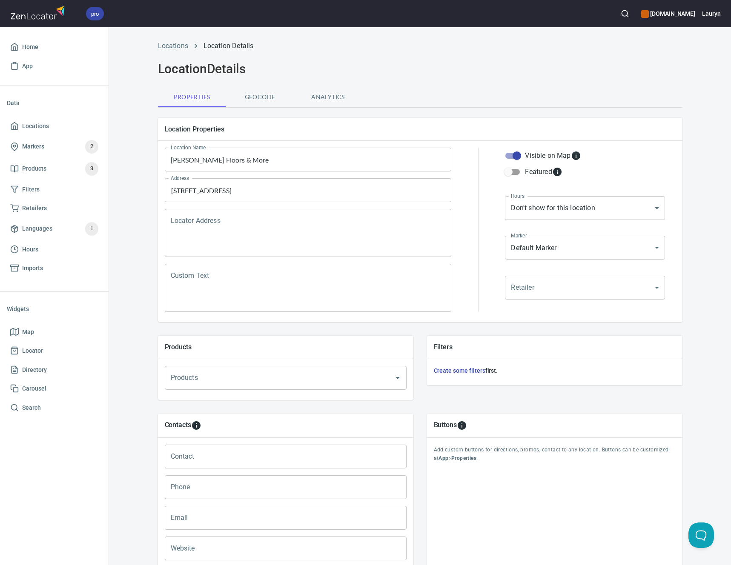
click at [525, 104] on div "Properties Geocode Analytics" at bounding box center [420, 97] width 524 height 20
click at [215, 492] on input "Phone" at bounding box center [286, 487] width 242 height 24
paste input "[PHONE_NUMBER]"
type input "[PHONE_NUMBER]"
click at [249, 555] on input "Website" at bounding box center [286, 549] width 242 height 24
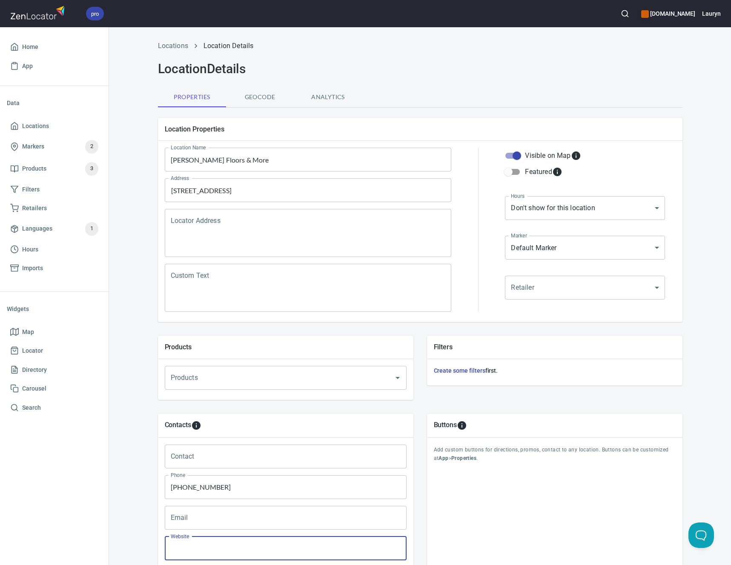
paste input "[URL][DOMAIN_NAME]"
type input "[URL][DOMAIN_NAME]"
click at [492, 509] on div "Buttons Add custom buttons for directions, promos, contact to any location. But…" at bounding box center [554, 501] width 255 height 174
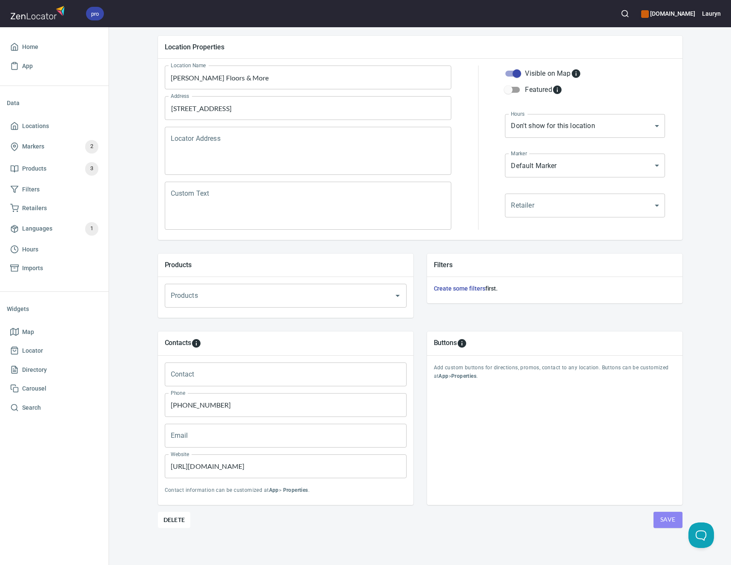
click at [660, 523] on span "Save" at bounding box center [667, 520] width 15 height 11
click at [62, 119] on link "Locations" at bounding box center [54, 126] width 95 height 19
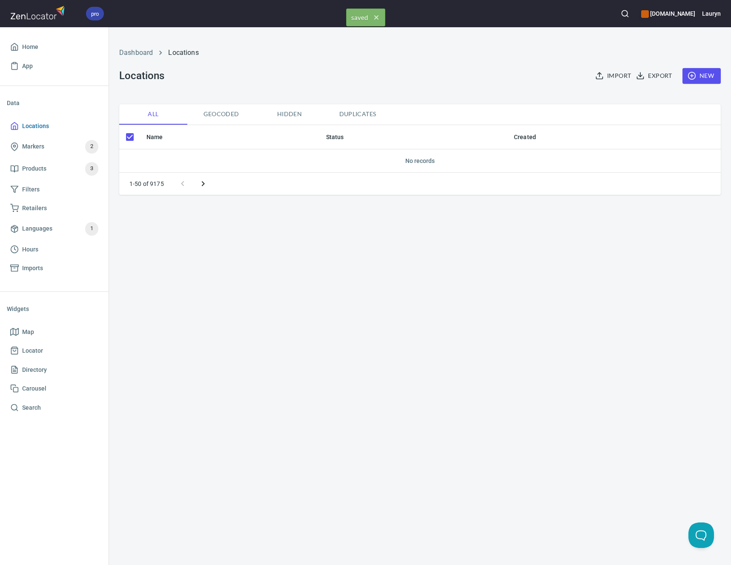
checkbox input "false"
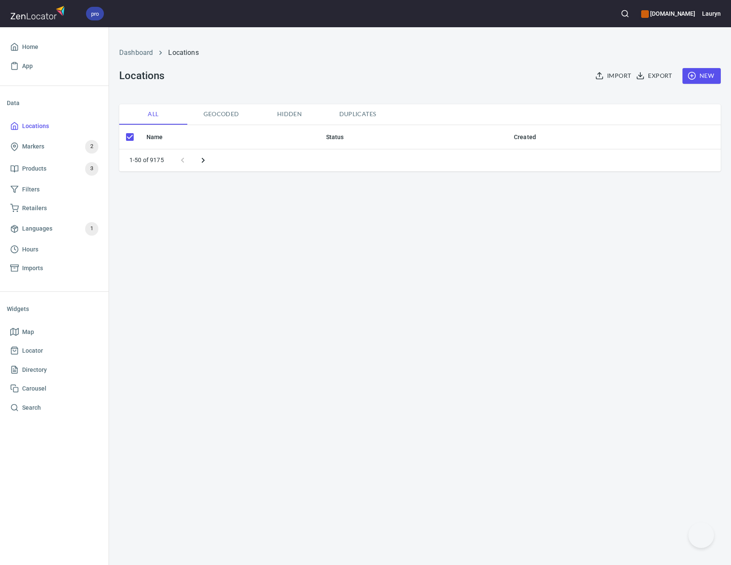
checkbox input "false"
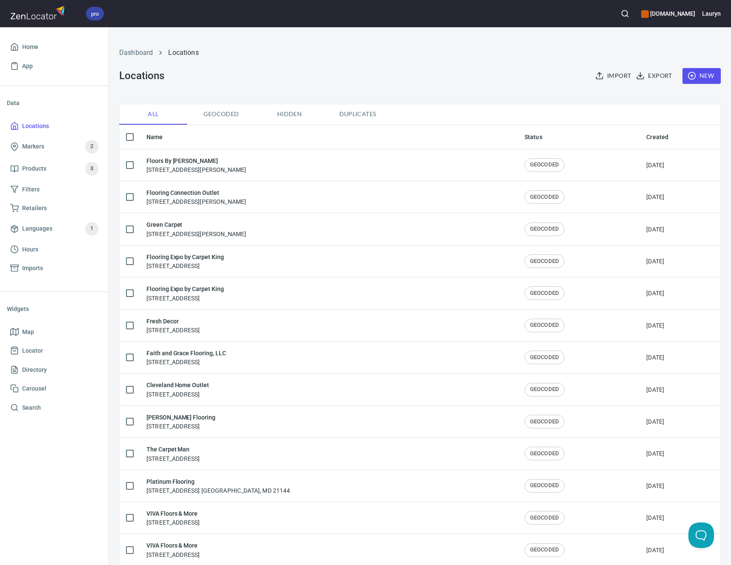
click at [615, 12] on button "button" at bounding box center [624, 13] width 19 height 19
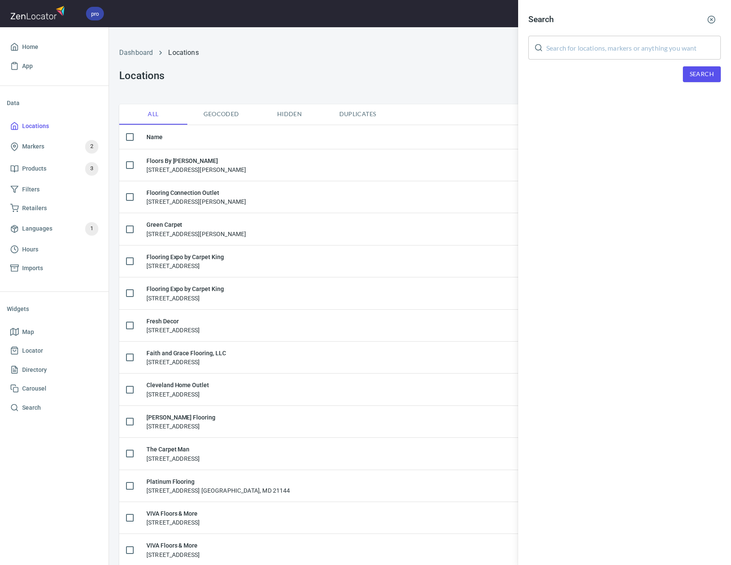
click at [621, 45] on input "text" at bounding box center [633, 48] width 175 height 24
paste input "52501"
type input "52501"
click at [698, 80] on button "Search" at bounding box center [702, 74] width 38 height 16
click at [714, 23] on icon "button" at bounding box center [711, 19] width 9 height 9
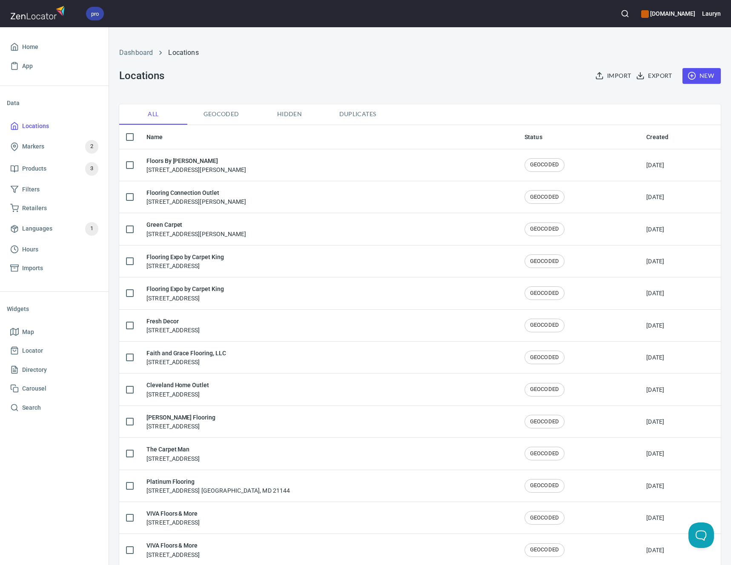
click at [687, 77] on icon "button" at bounding box center [691, 76] width 9 height 9
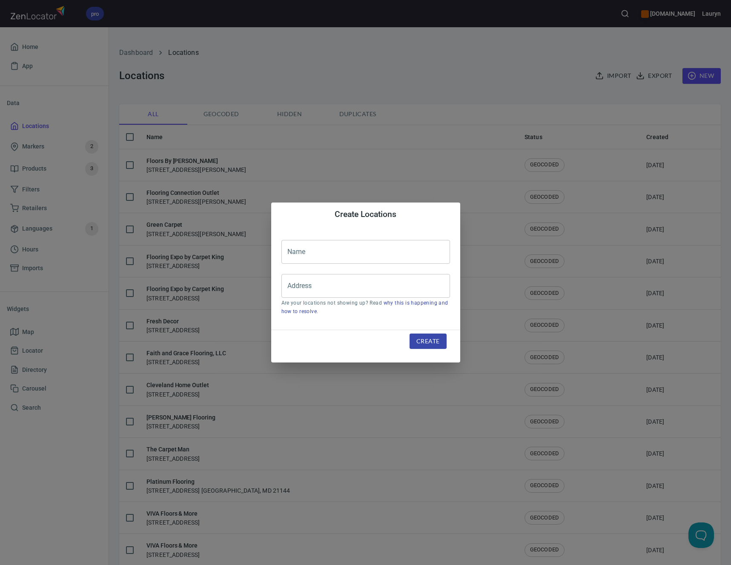
click at [406, 246] on input "text" at bounding box center [365, 252] width 169 height 24
paste input "[PERSON_NAME] Furniture"
type input "[PERSON_NAME] Furniture"
click at [361, 288] on input "Address" at bounding box center [359, 286] width 148 height 16
paste input "[STREET_ADDRESS]"
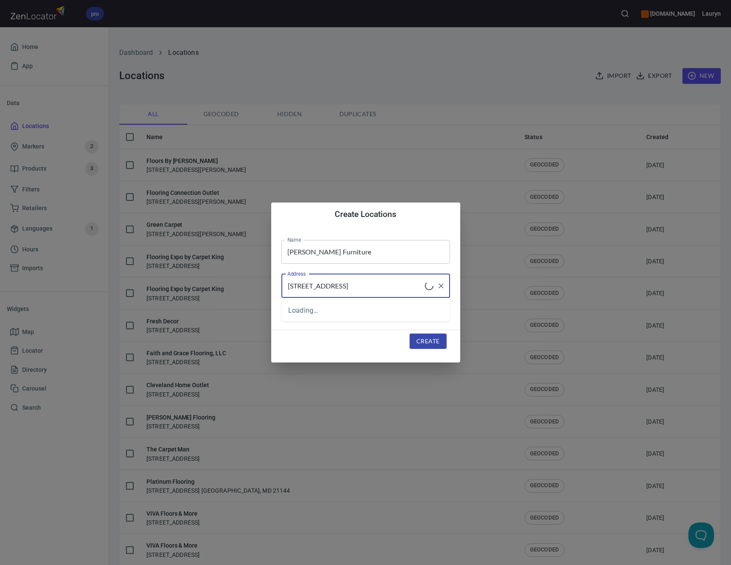
type input "[STREET_ADDRESS]"
click at [429, 345] on span "Create" at bounding box center [427, 341] width 23 height 11
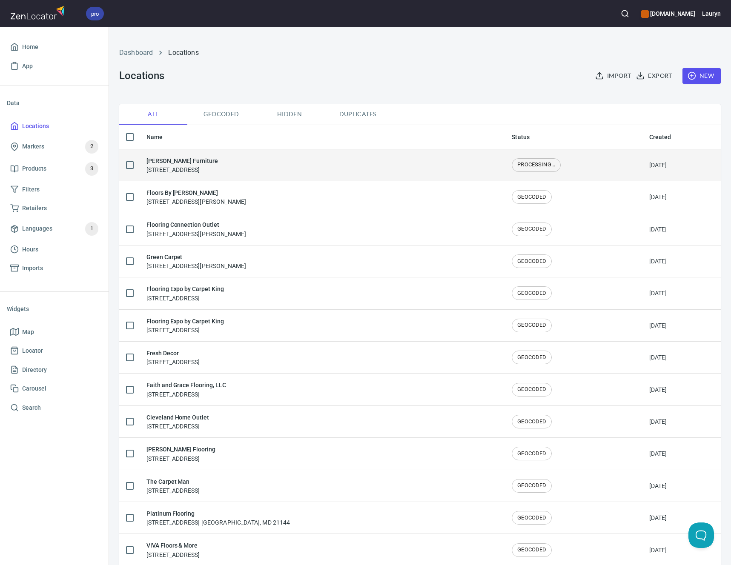
click at [389, 153] on td "Gilworth Furniture 854 N Quincy Ave, Ottumwa, IA 52501" at bounding box center [322, 165] width 365 height 32
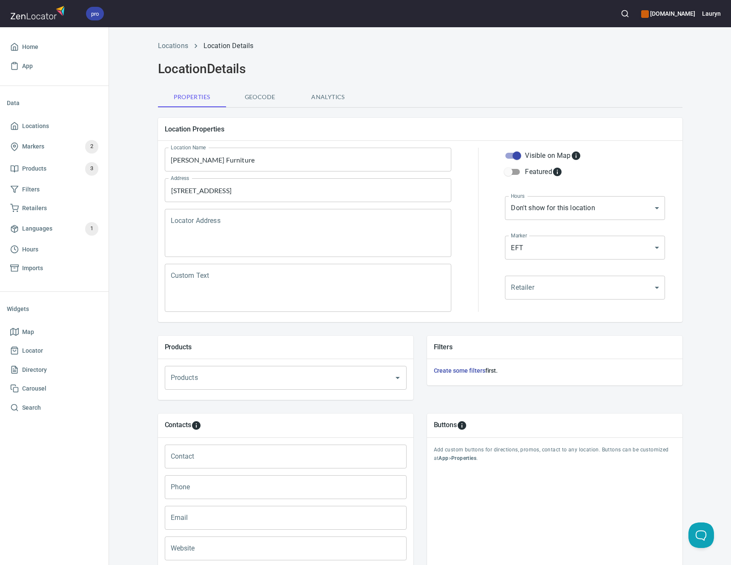
scroll to position [82, 0]
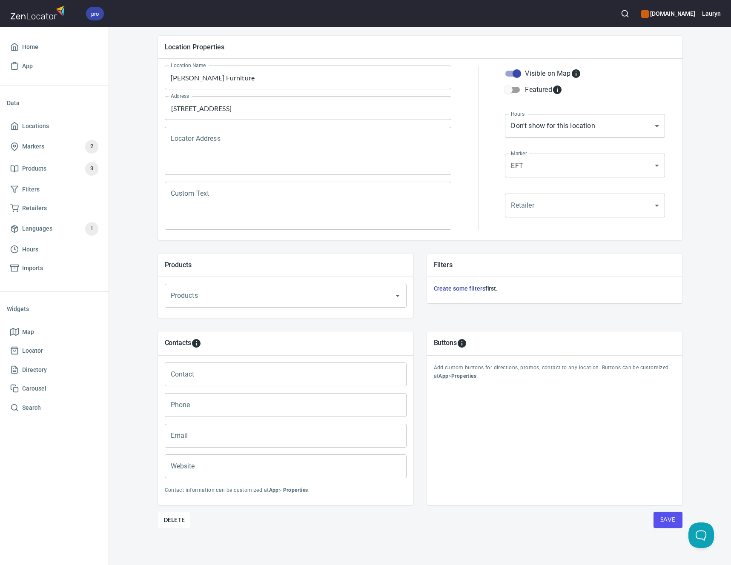
click at [230, 408] on input "Phone" at bounding box center [286, 405] width 242 height 24
paste input "(641) 684-1611"
type input "(641) 684-1611"
click at [274, 456] on input "Website" at bounding box center [286, 467] width 242 height 24
paste input "https://www.gilworthfurniture.com/"
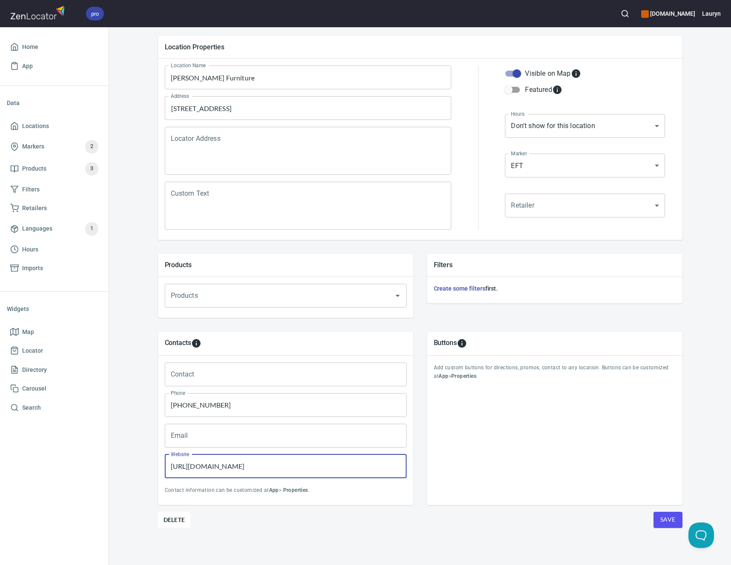
type input "https://www.gilworthfurniture.com/"
click at [535, 495] on div "Buttons Add custom buttons for directions, promos, contact to any location. But…" at bounding box center [554, 419] width 255 height 174
click at [674, 518] on button "Save" at bounding box center [667, 520] width 29 height 16
click at [36, 128] on span "Locations" at bounding box center [35, 126] width 27 height 11
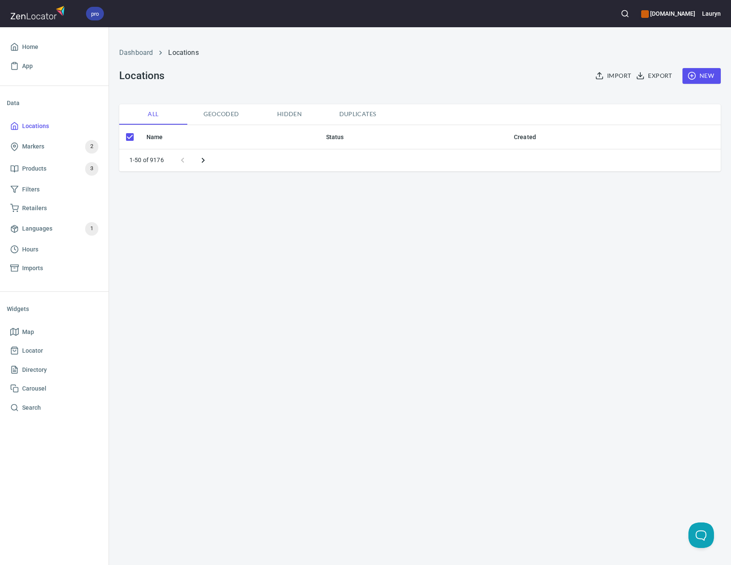
checkbox input "false"
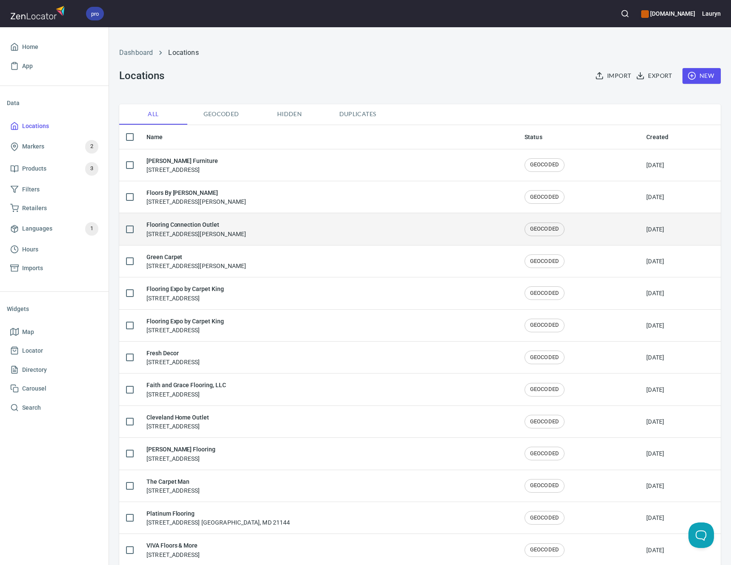
click at [291, 236] on div "Flooring Connection Outlet 1132 Arion Pkwy, San Antonio, TX 78216" at bounding box center [328, 229] width 364 height 18
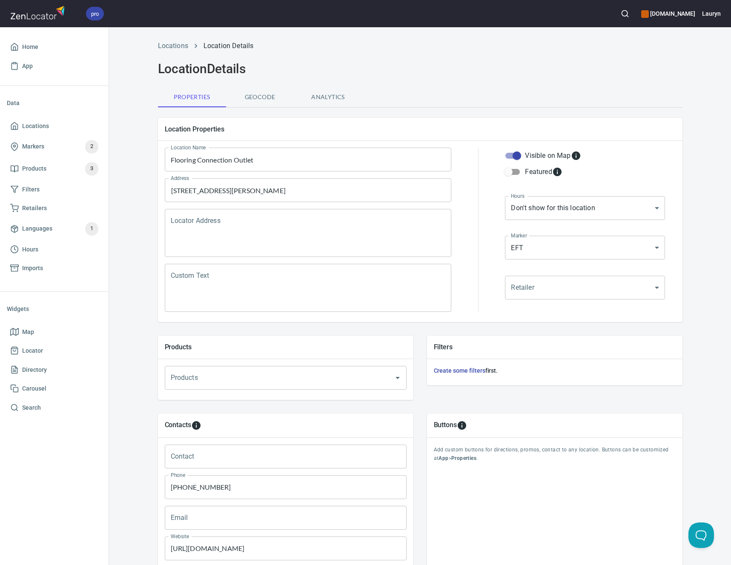
click at [290, 152] on input "Flooring Connection Outlet" at bounding box center [308, 160] width 287 height 24
click at [289, 161] on input "Flooring Connection Outlet" at bounding box center [308, 160] width 287 height 24
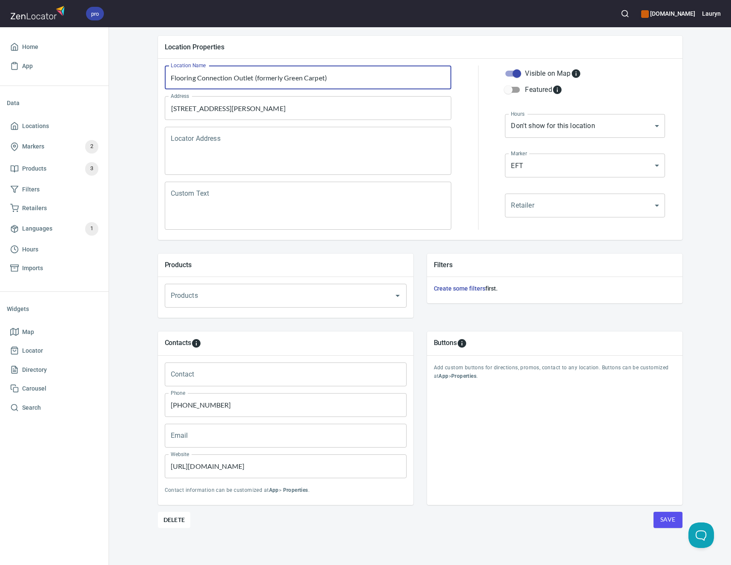
type input "Flooring Connection Outlet (formerly Green Carpet)"
click at [664, 523] on span "Save" at bounding box center [667, 520] width 15 height 11
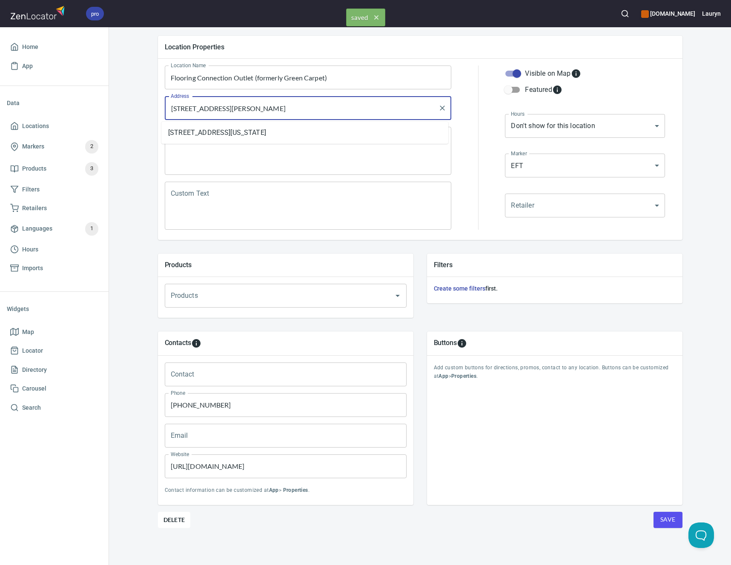
drag, startPoint x: 305, startPoint y: 111, endPoint x: 272, endPoint y: 110, distance: 32.4
click at [272, 110] on input "[STREET_ADDRESS][PERSON_NAME]" at bounding box center [302, 108] width 266 height 16
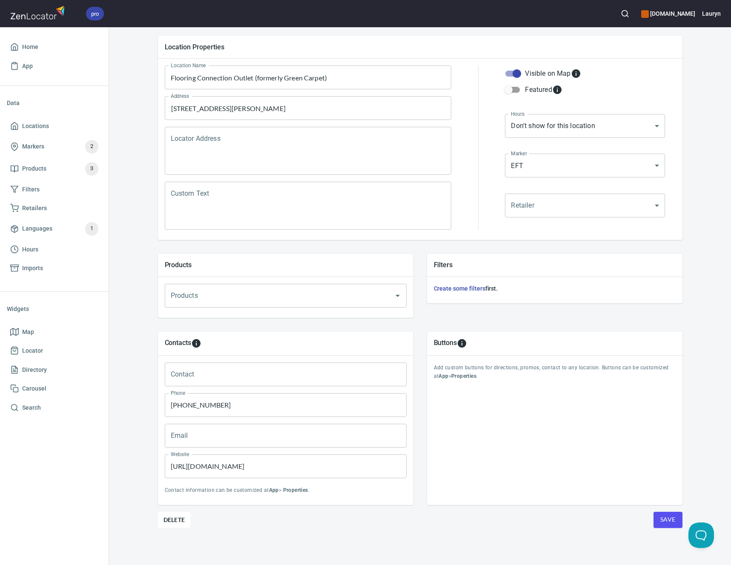
click at [678, 120] on div "Location Name Flooring Connection Outlet (formerly Green Carpet) Location Name …" at bounding box center [420, 149] width 524 height 181
click at [62, 123] on span "Locations" at bounding box center [54, 126] width 88 height 11
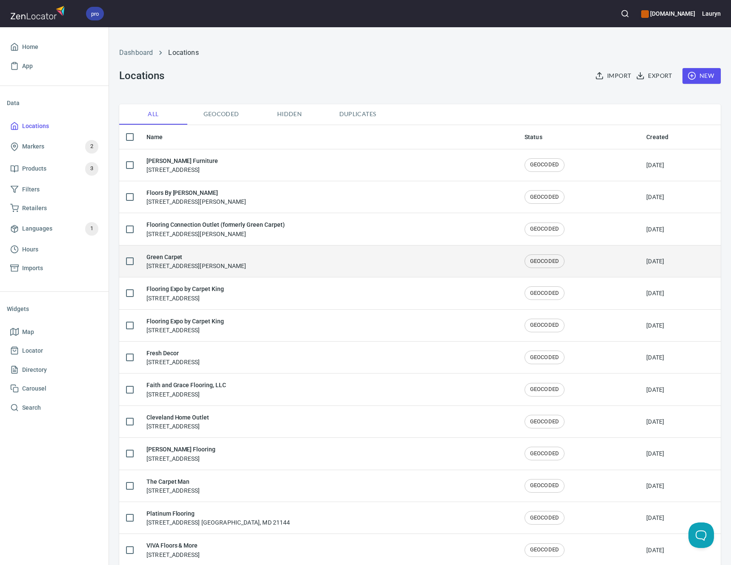
click at [286, 270] on td "Green Carpet 1132 Arion Pkwy, San Antonio, TX 78216" at bounding box center [329, 261] width 378 height 32
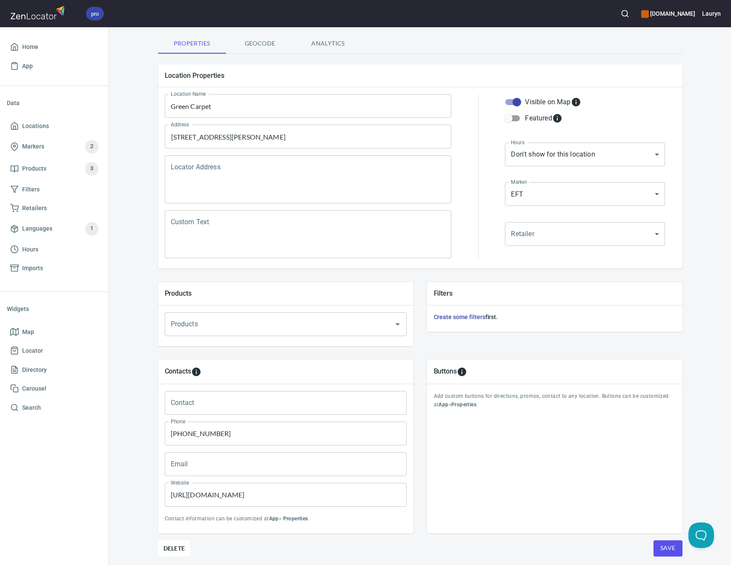
scroll to position [82, 0]
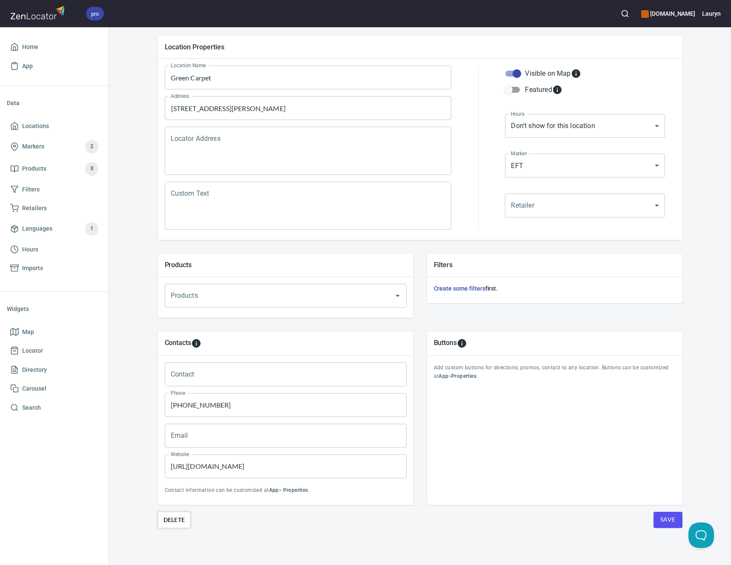
click at [165, 518] on span "Delete" at bounding box center [174, 520] width 22 height 10
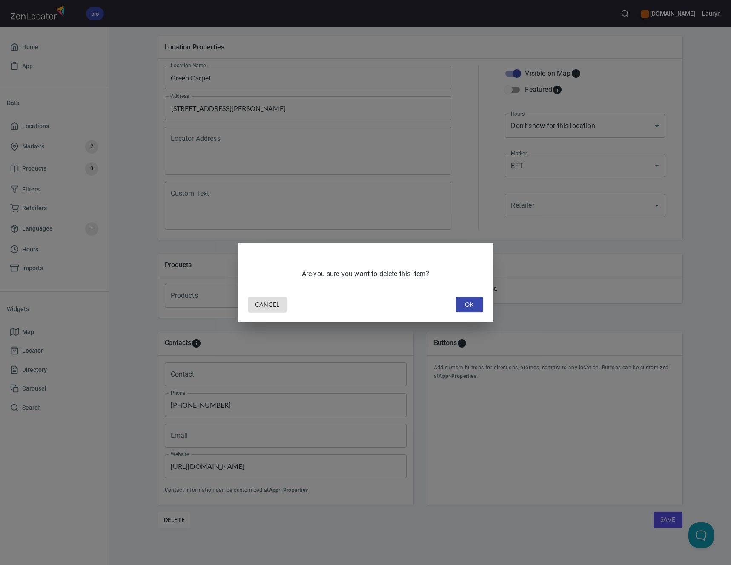
click at [472, 303] on span "OK" at bounding box center [470, 305] width 14 height 11
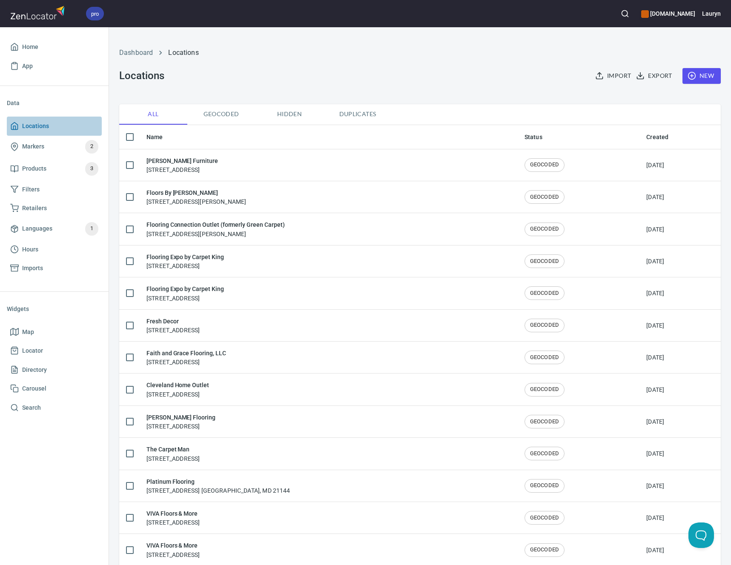
click at [52, 129] on span "Locations" at bounding box center [54, 126] width 88 height 11
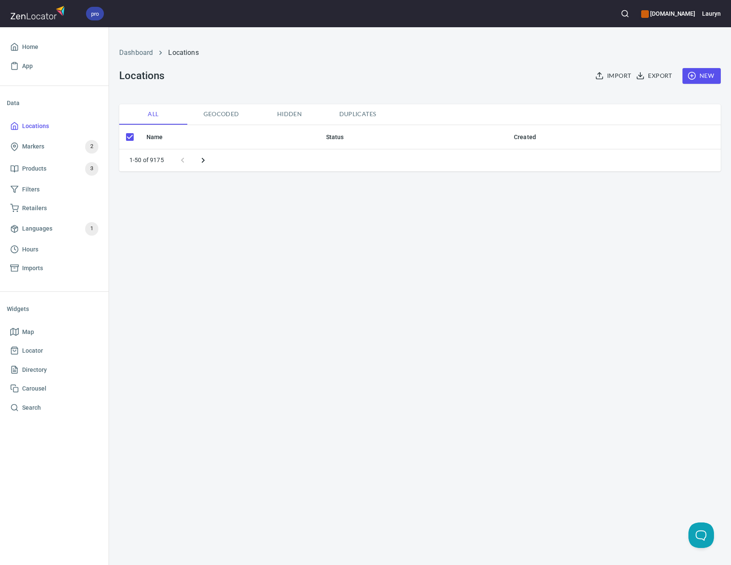
checkbox input "false"
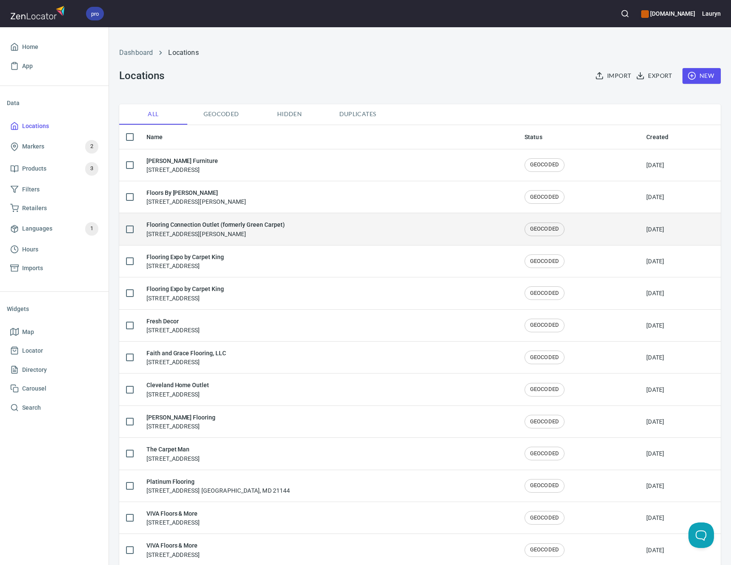
click at [314, 230] on div "Flooring Connection Outlet (formerly Green Carpet) [STREET_ADDRESS]" at bounding box center [328, 229] width 364 height 18
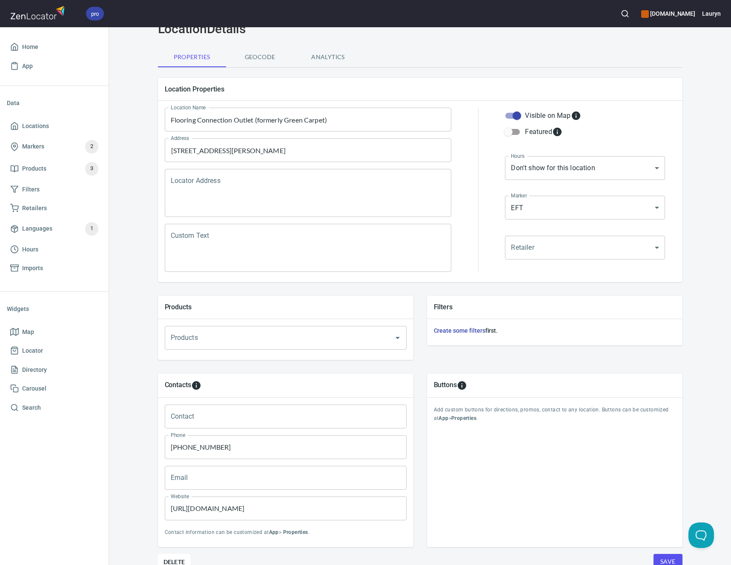
scroll to position [82, 0]
